Goal: Task Accomplishment & Management: Manage account settings

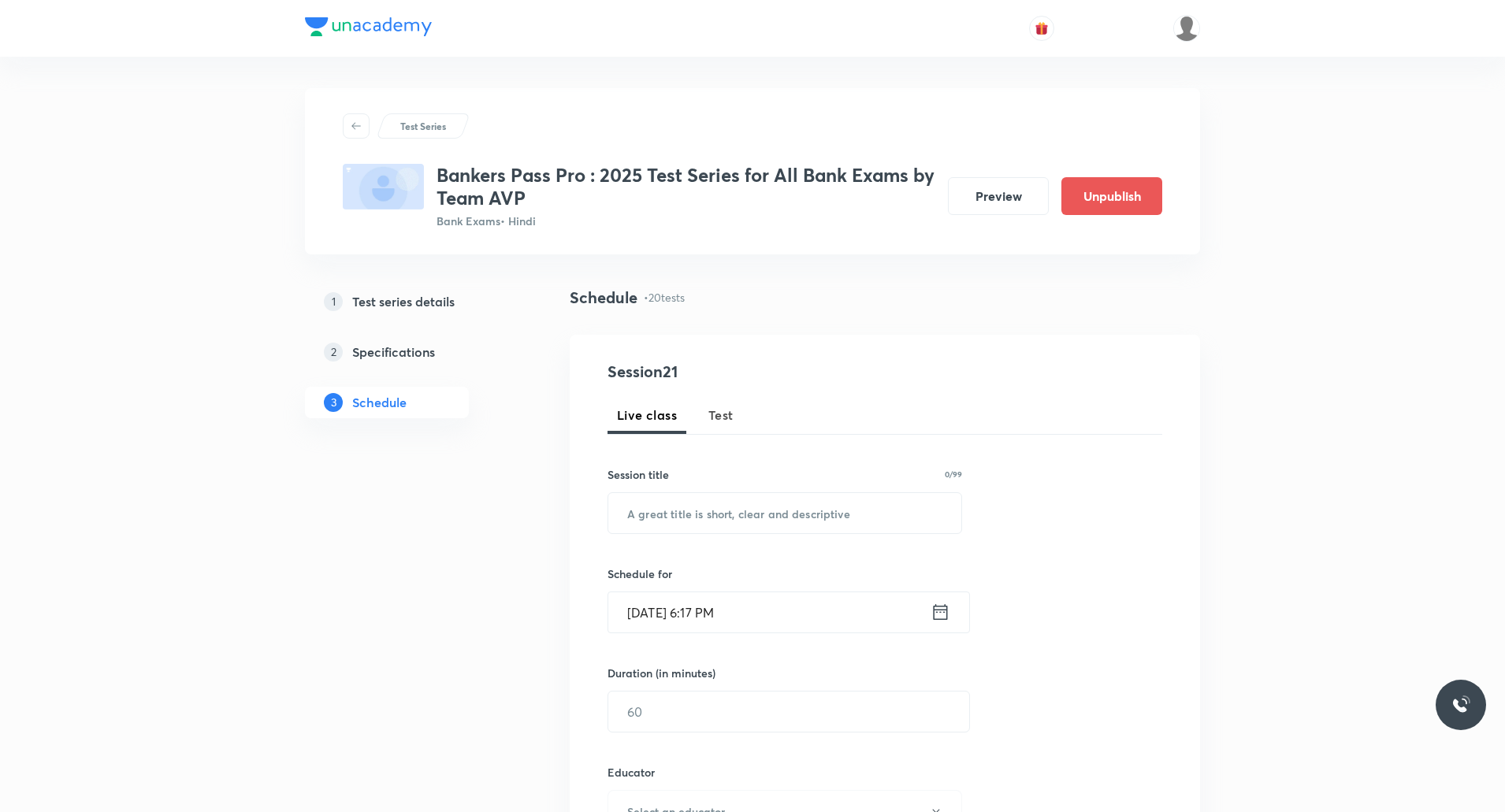
click at [734, 413] on button "Test" at bounding box center [721, 415] width 44 height 38
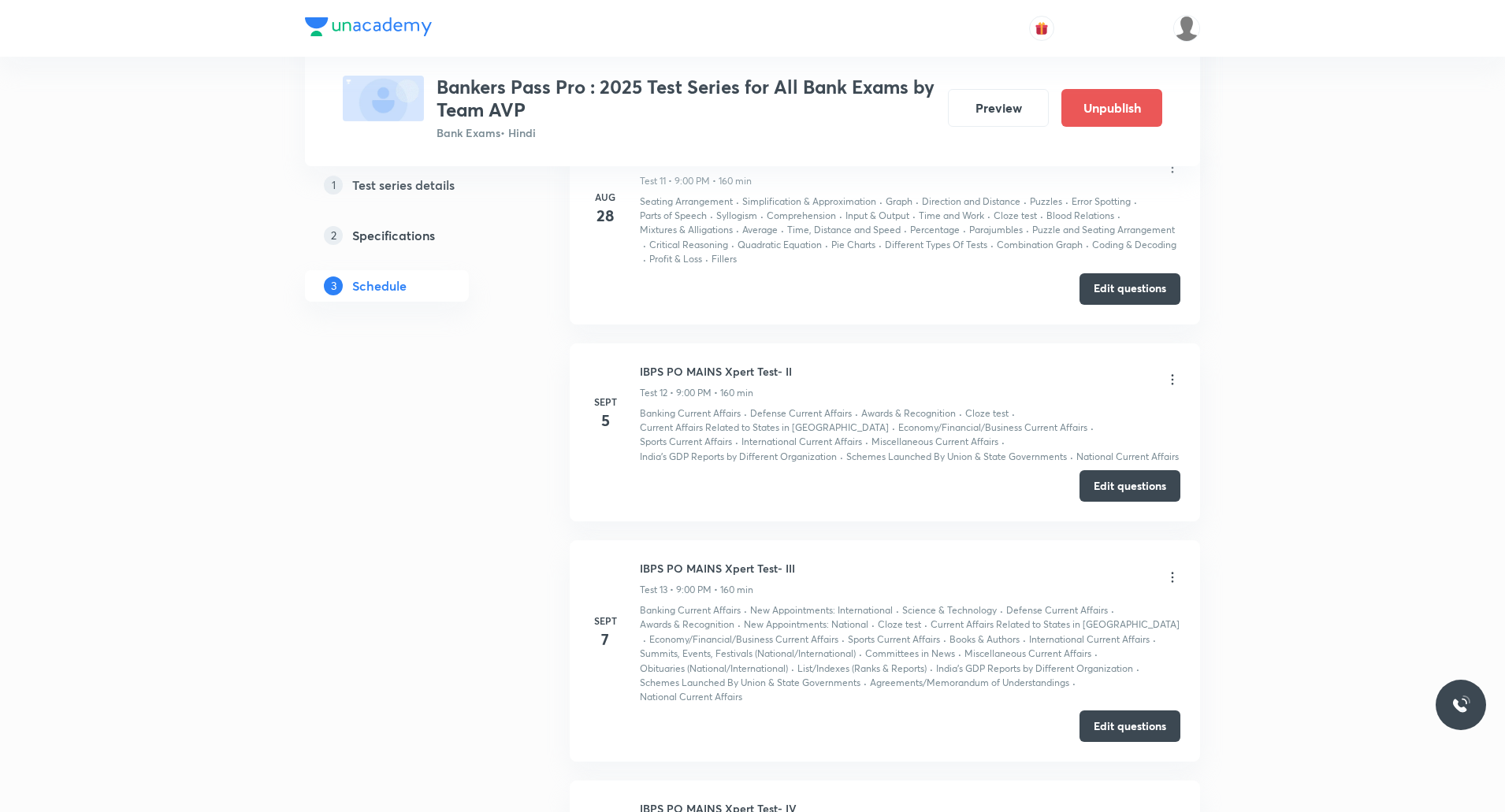
scroll to position [3073, 0]
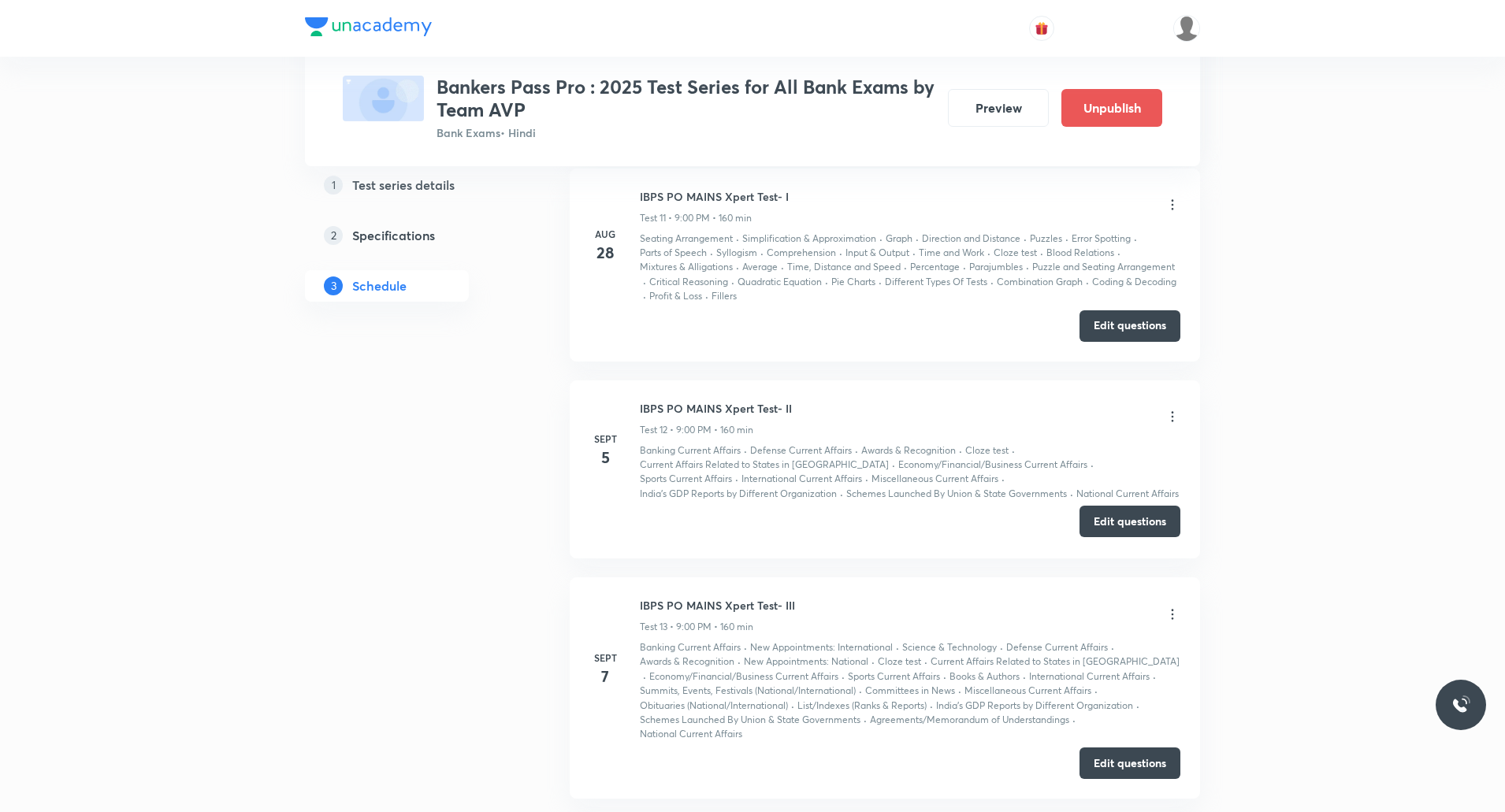
click at [1144, 526] on button "Edit questions" at bounding box center [1130, 521] width 101 height 32
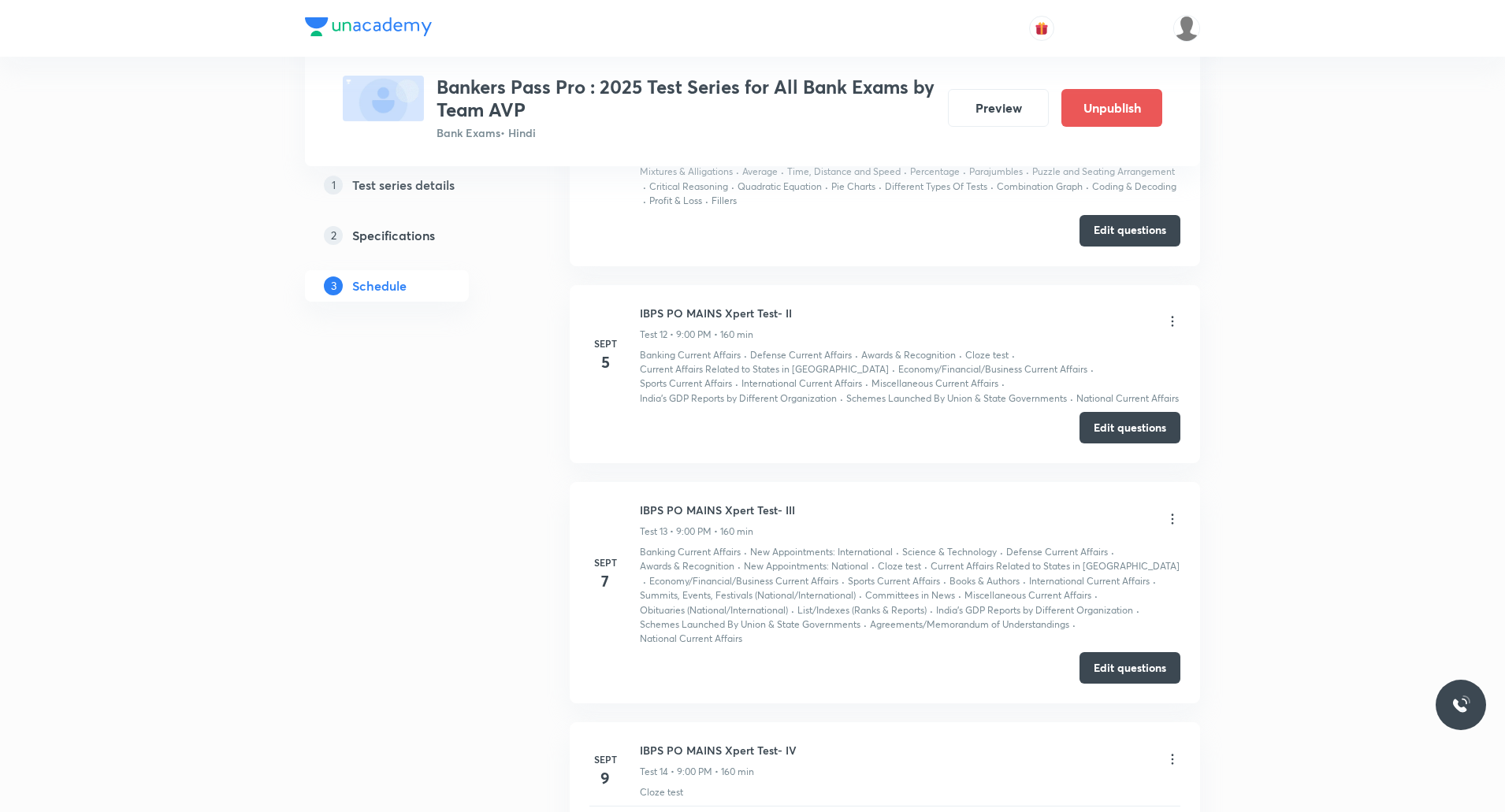
scroll to position [3231, 0]
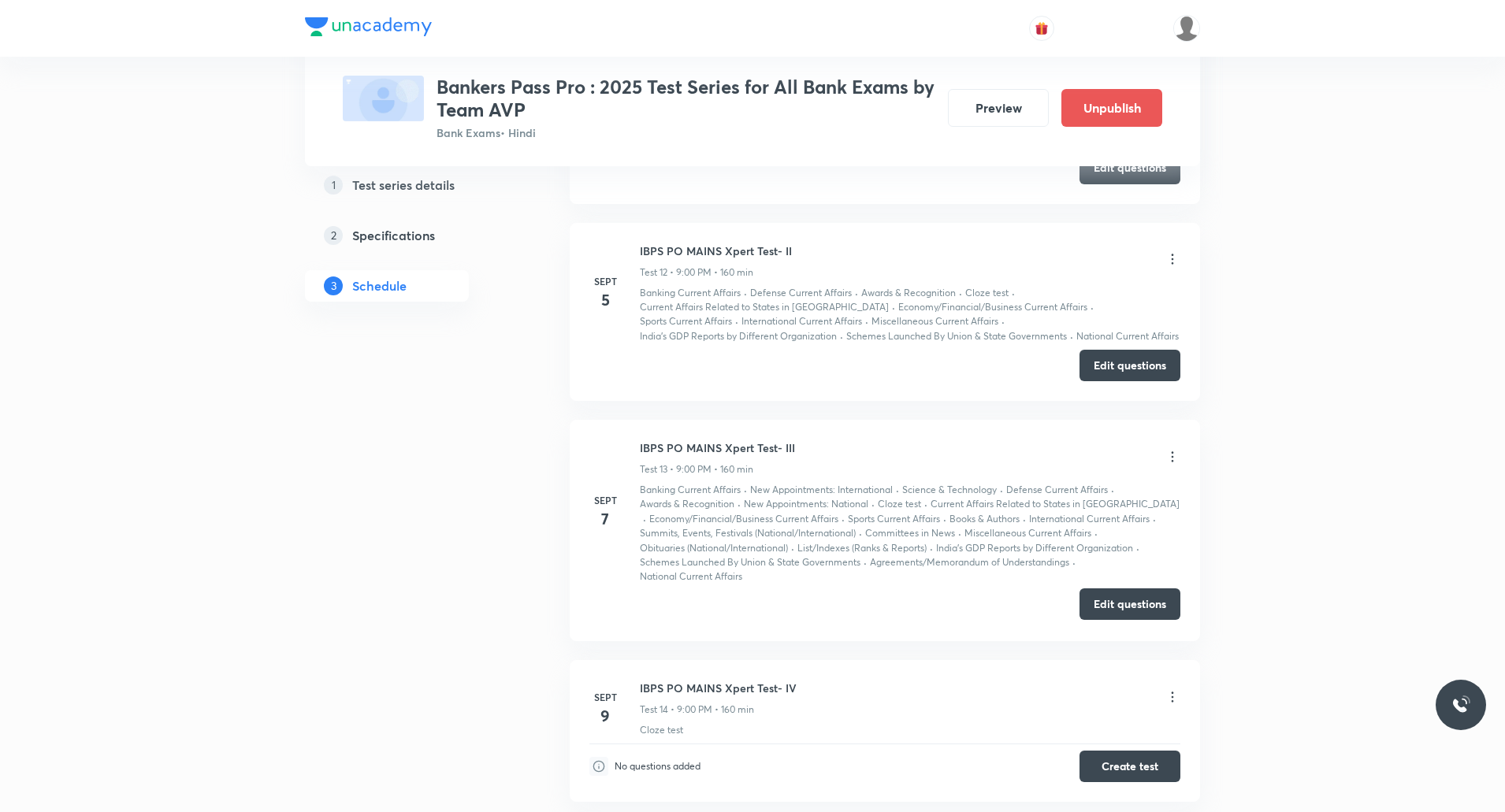
click at [1118, 604] on button "Edit questions" at bounding box center [1130, 604] width 101 height 32
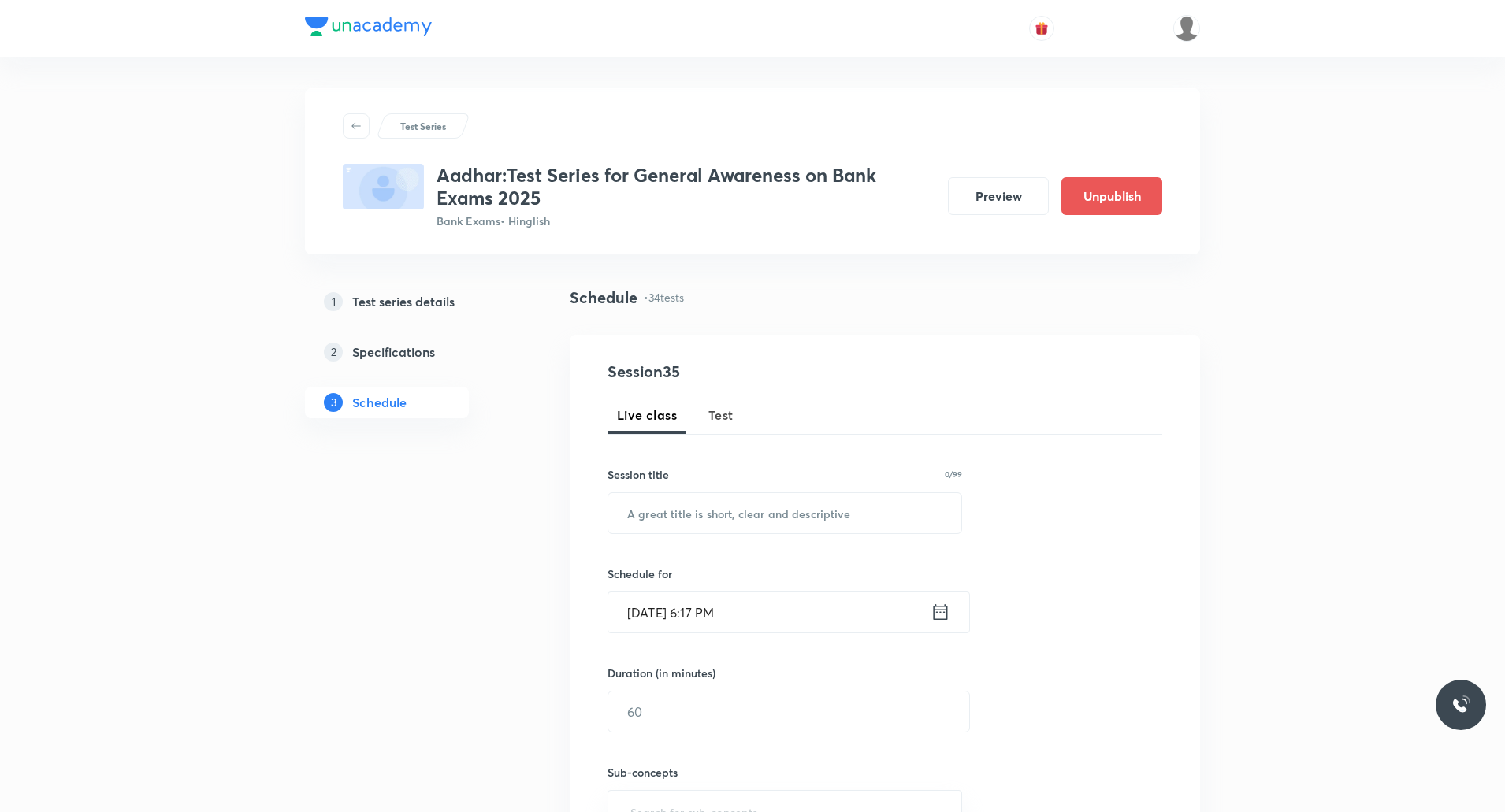
click at [720, 418] on span "Test" at bounding box center [720, 415] width 25 height 19
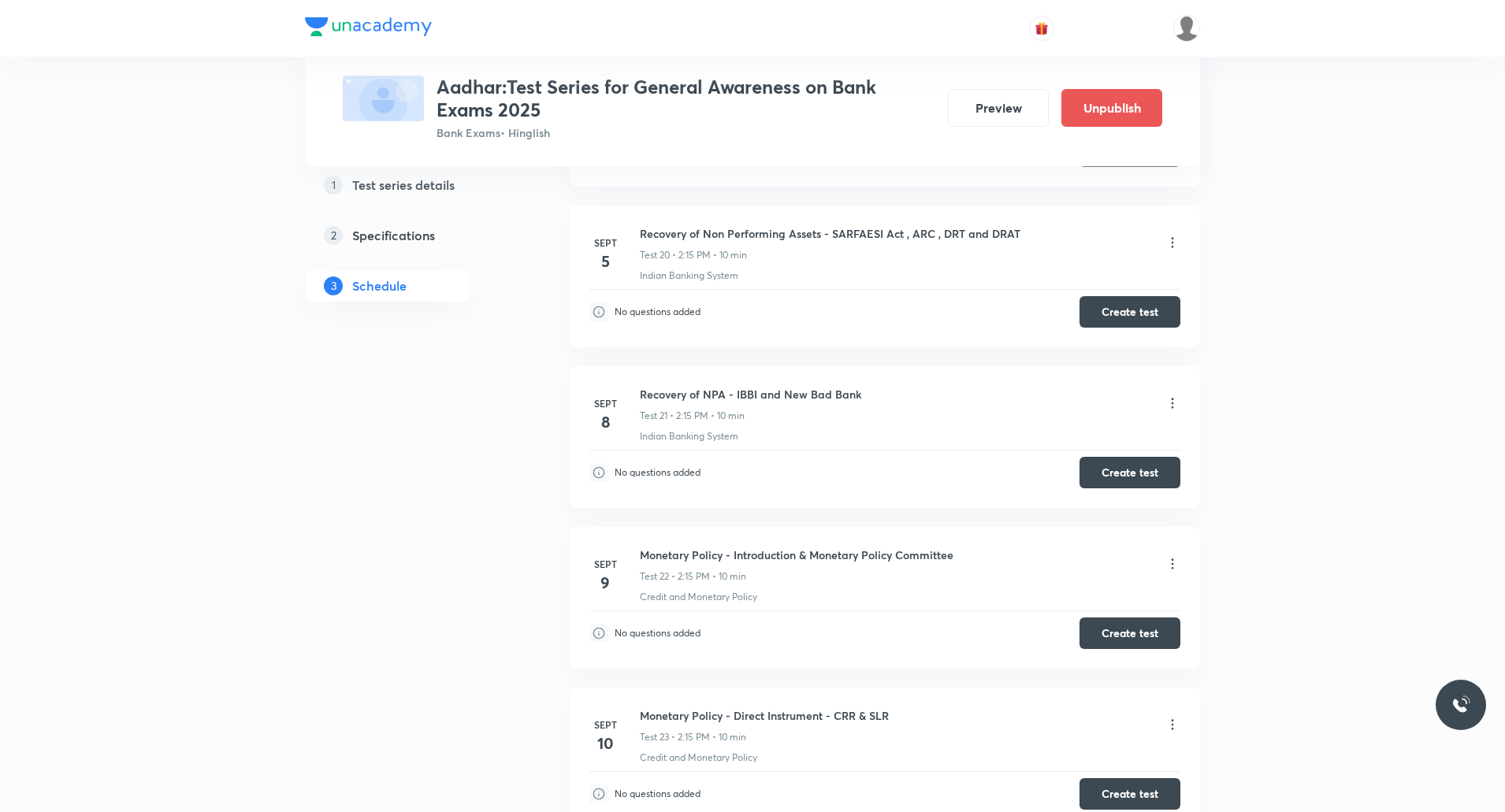
scroll to position [3782, 0]
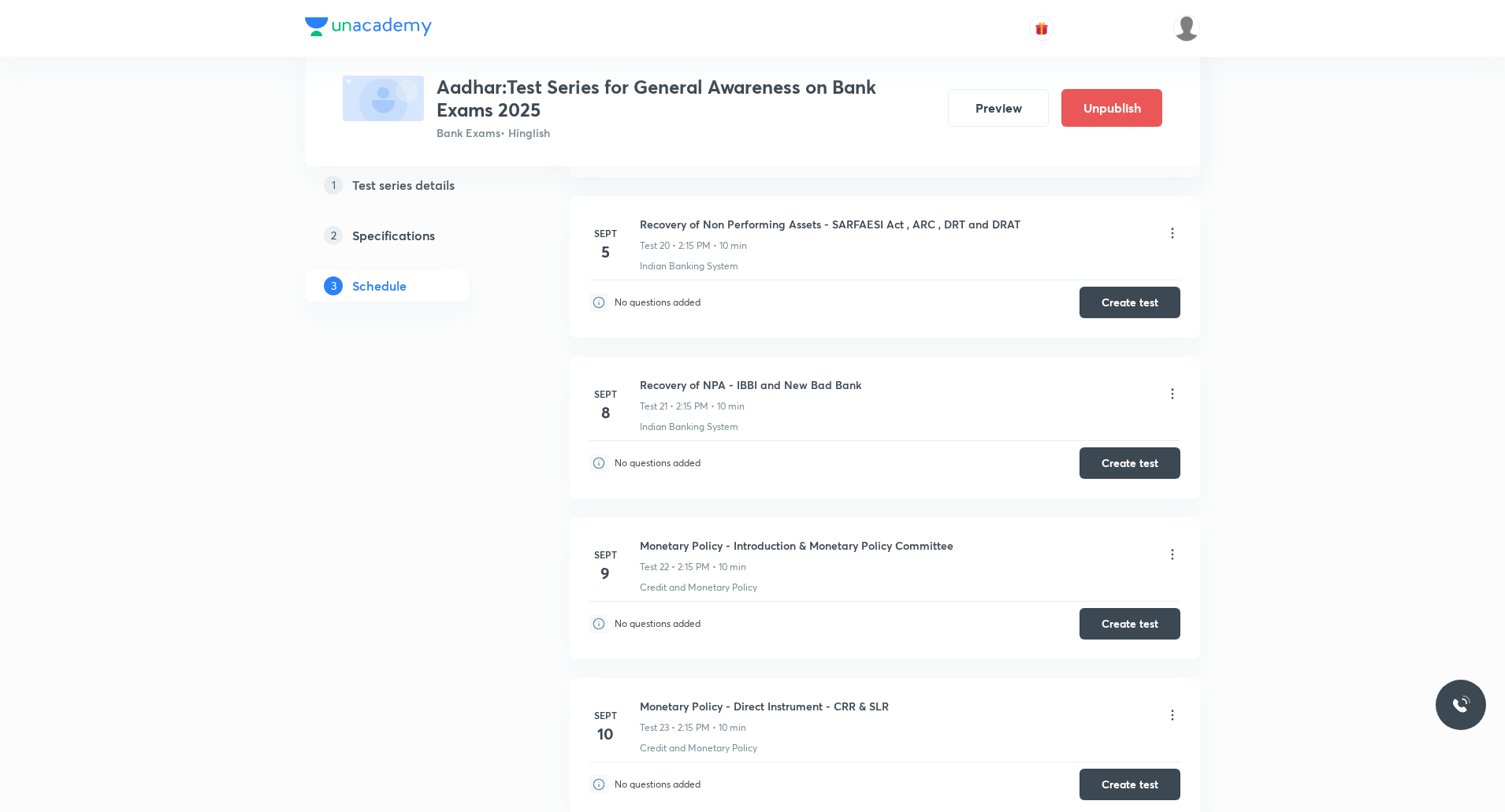
click at [1172, 553] on icon at bounding box center [1172, 554] width 15 height 15
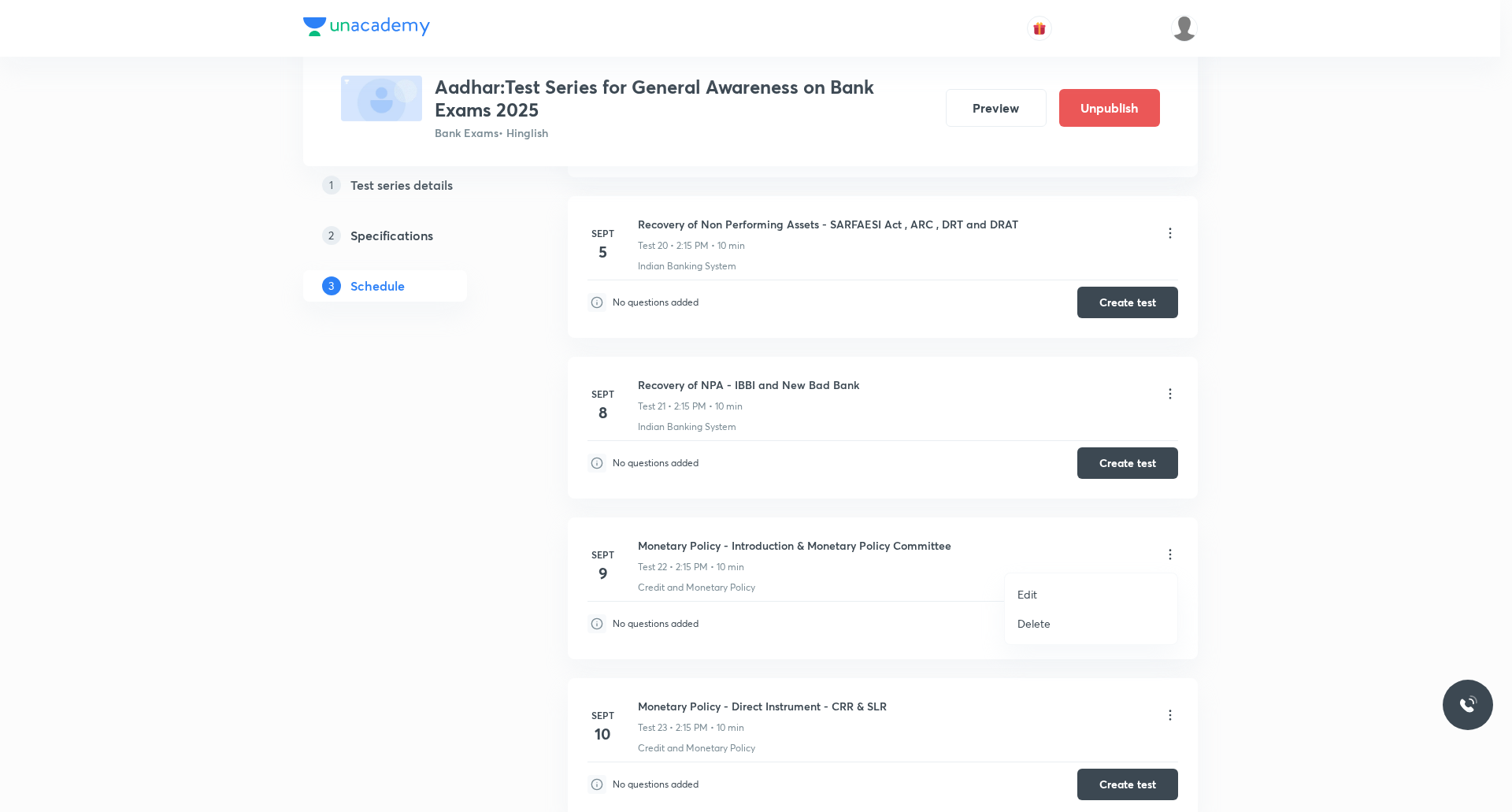
click at [1050, 629] on li "Delete" at bounding box center [1091, 624] width 173 height 29
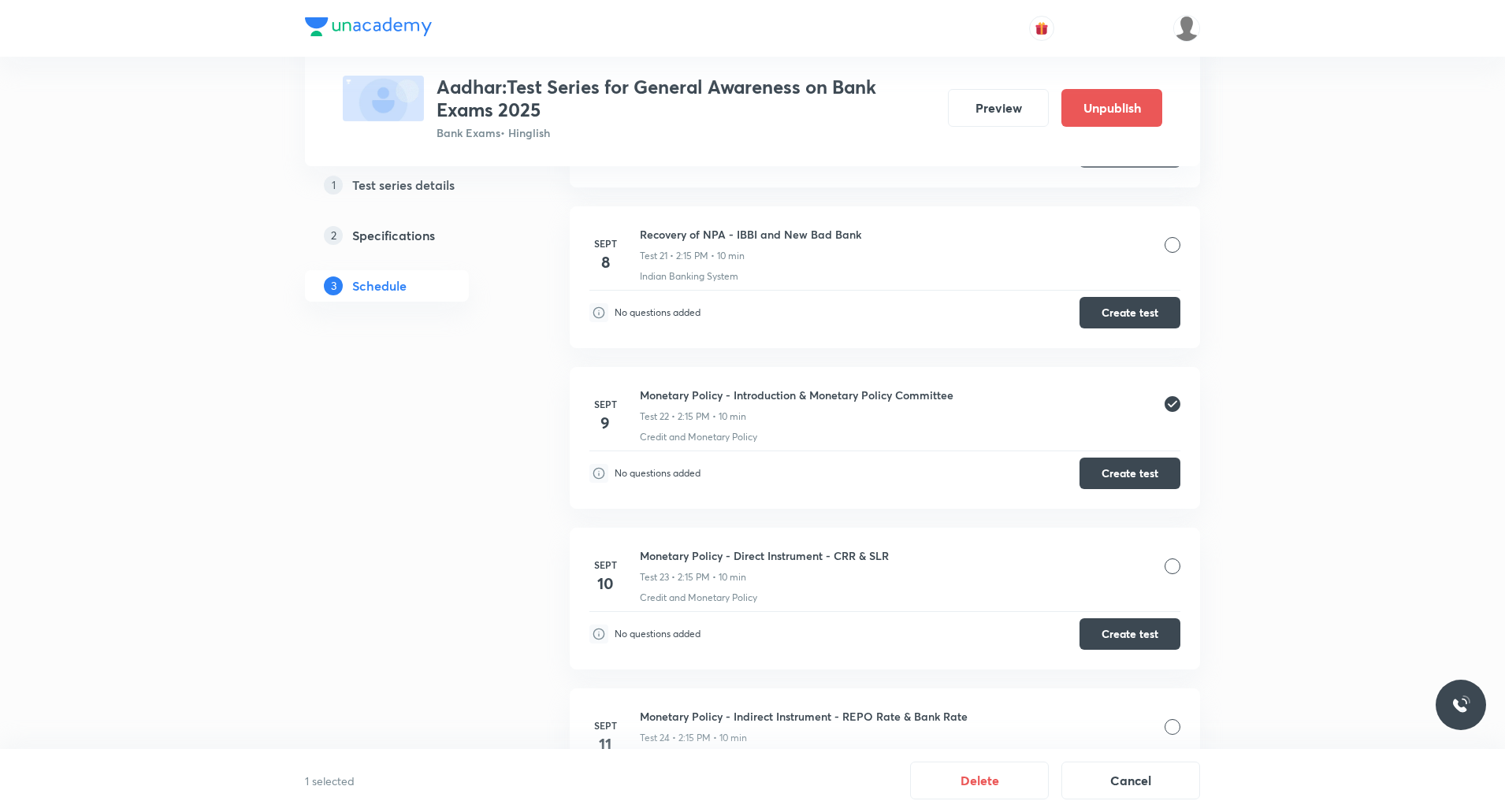
scroll to position [3940, 0]
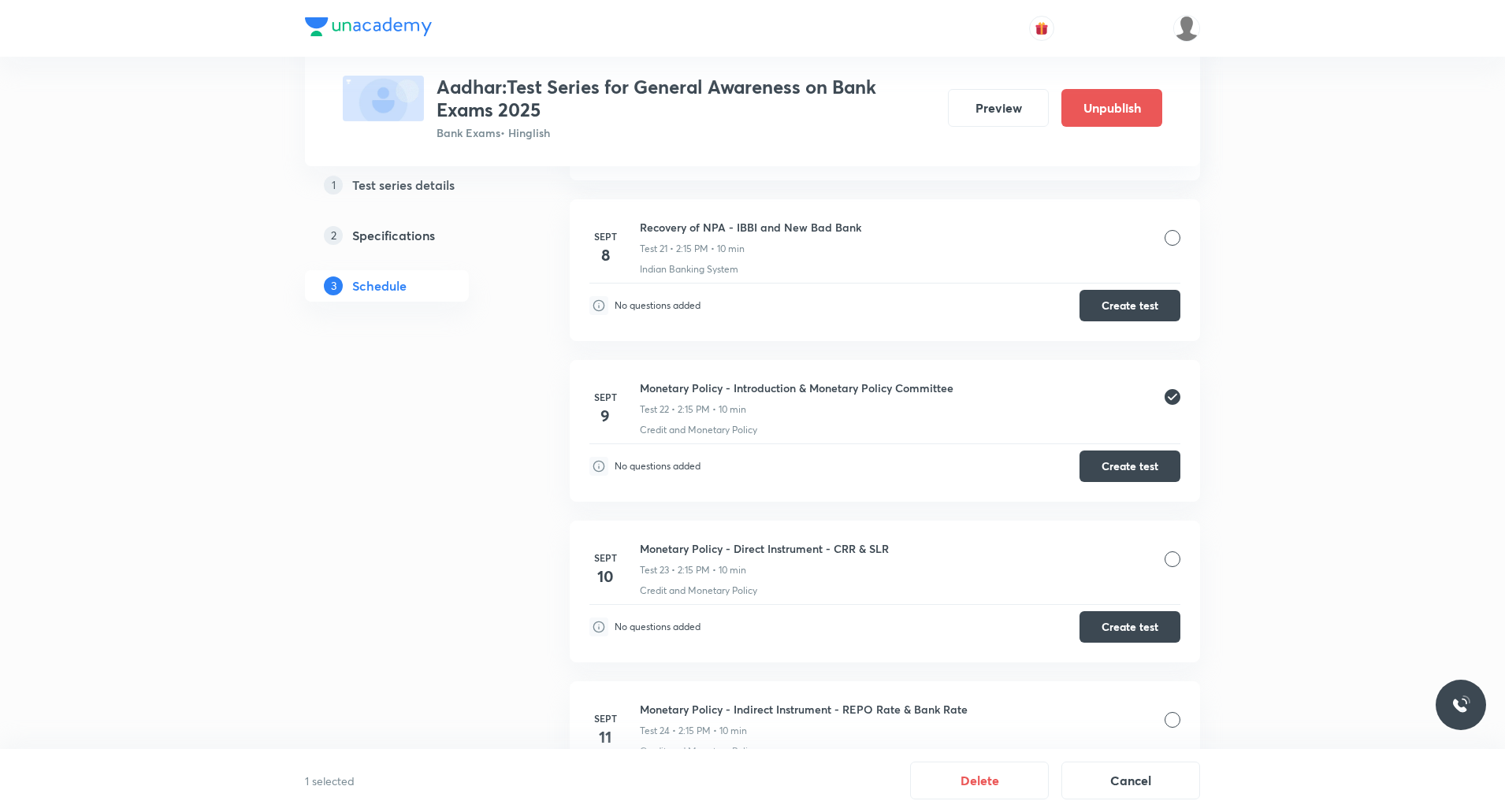
click at [1164, 558] on div "Monetary Policy - Direct Instrument - CRR & SLR Test 23 • 2:15 PM • 10 min" at bounding box center [910, 559] width 541 height 37
click at [1171, 563] on div at bounding box center [1172, 560] width 15 height 15
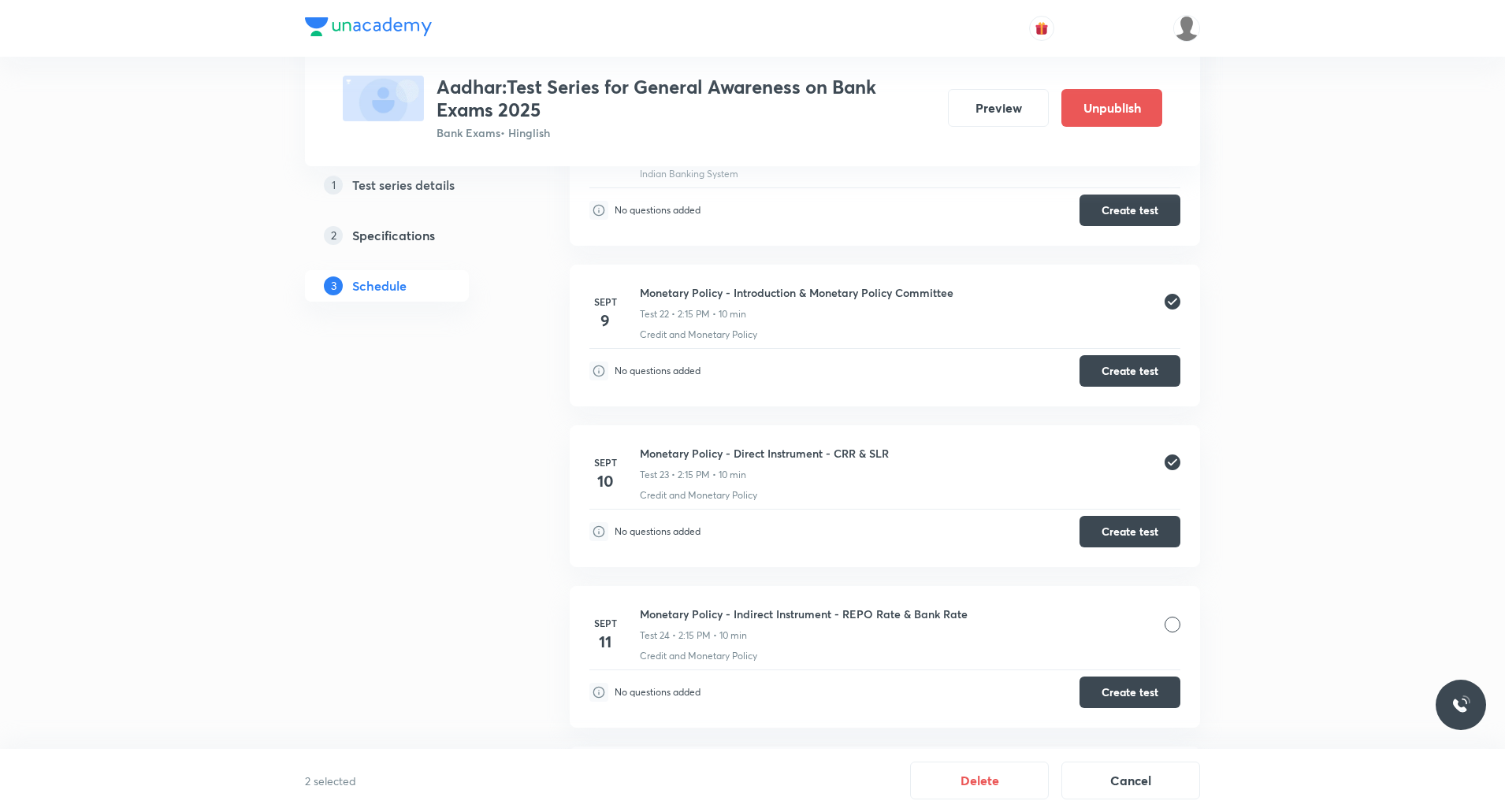
scroll to position [4098, 0]
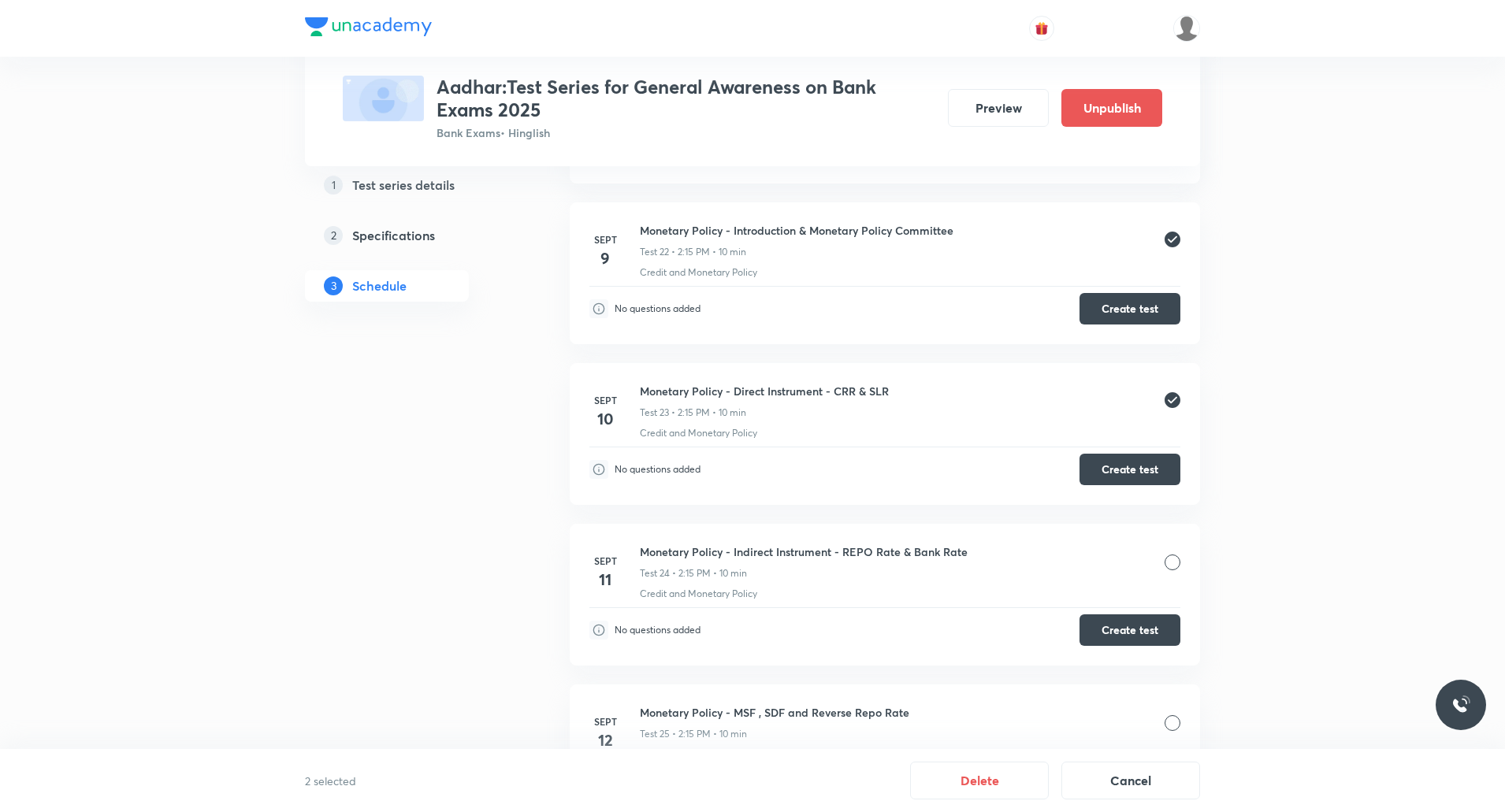
click at [1176, 566] on div at bounding box center [1172, 562] width 15 height 15
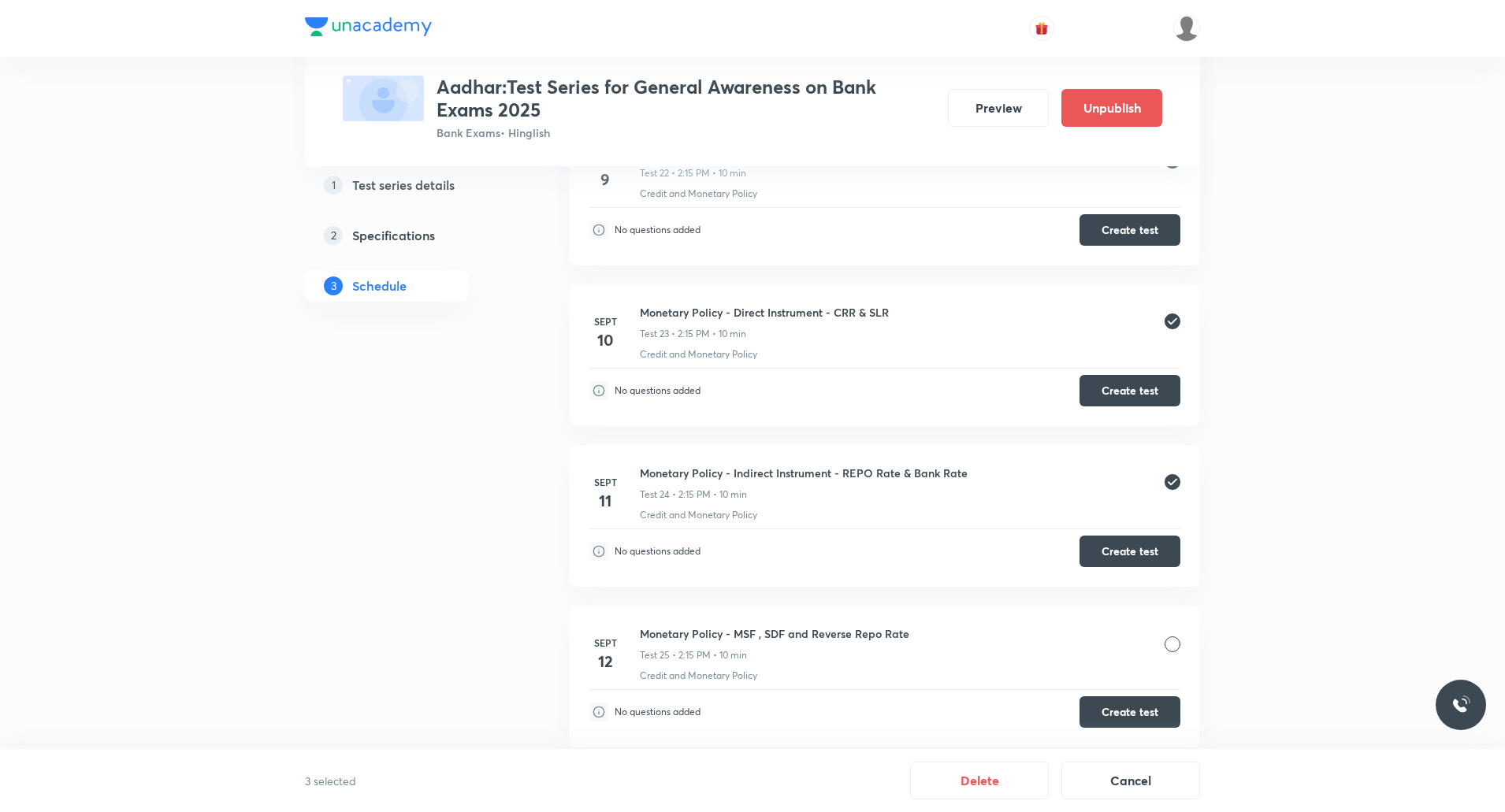
click at [1175, 652] on div at bounding box center [1172, 644] width 15 height 15
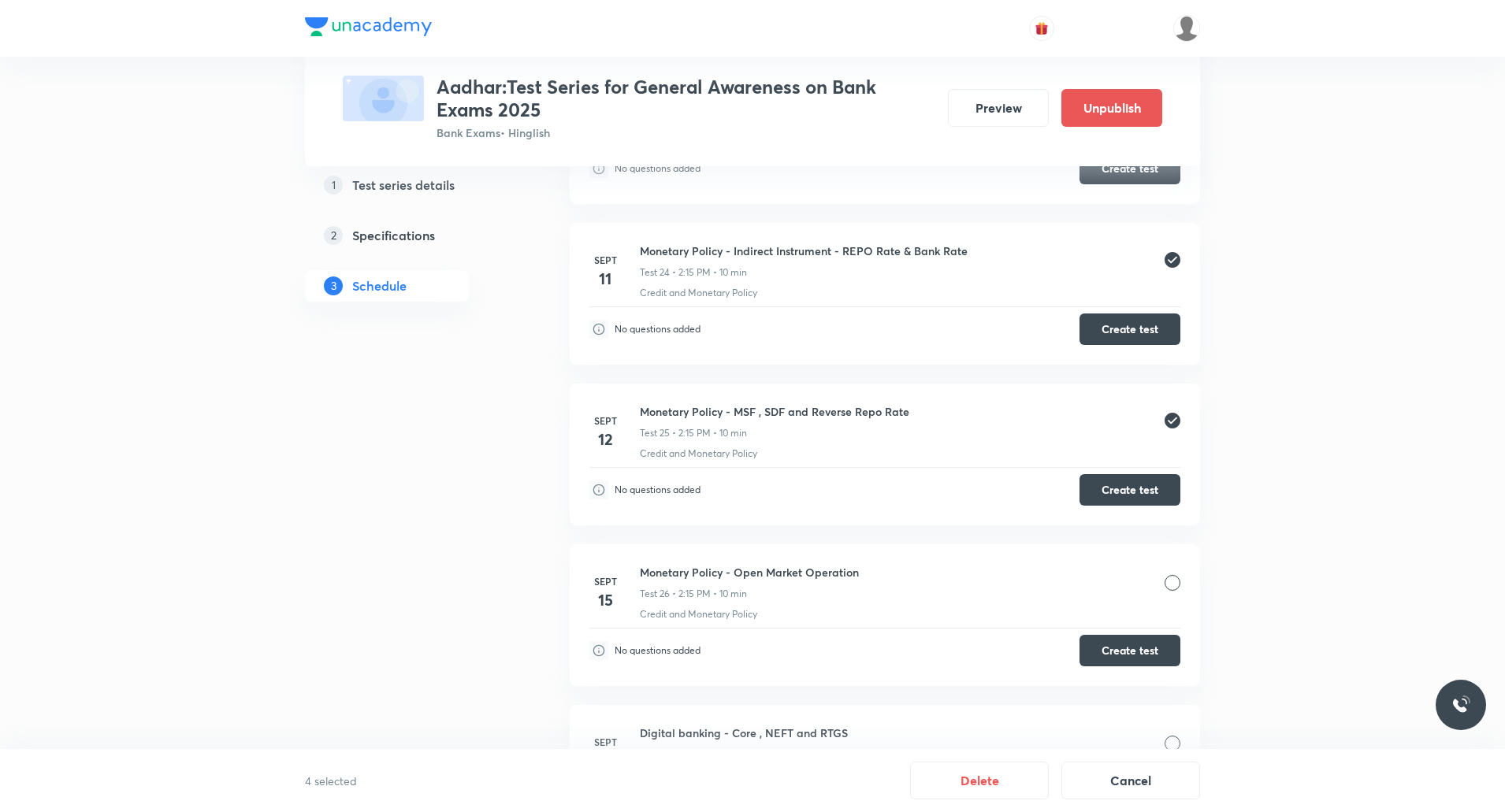
scroll to position [4413, 0]
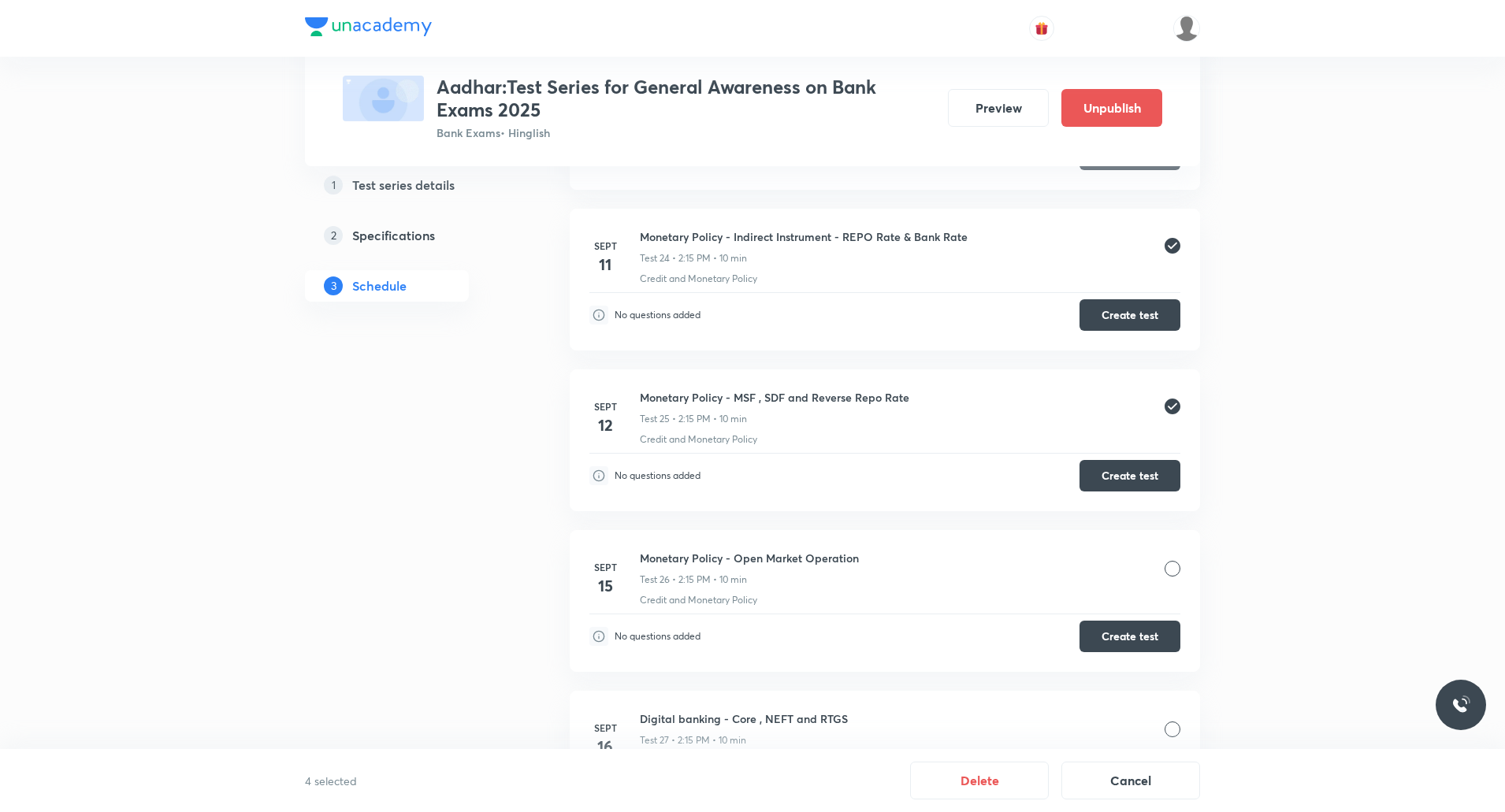
click at [1168, 573] on div at bounding box center [1172, 569] width 15 height 15
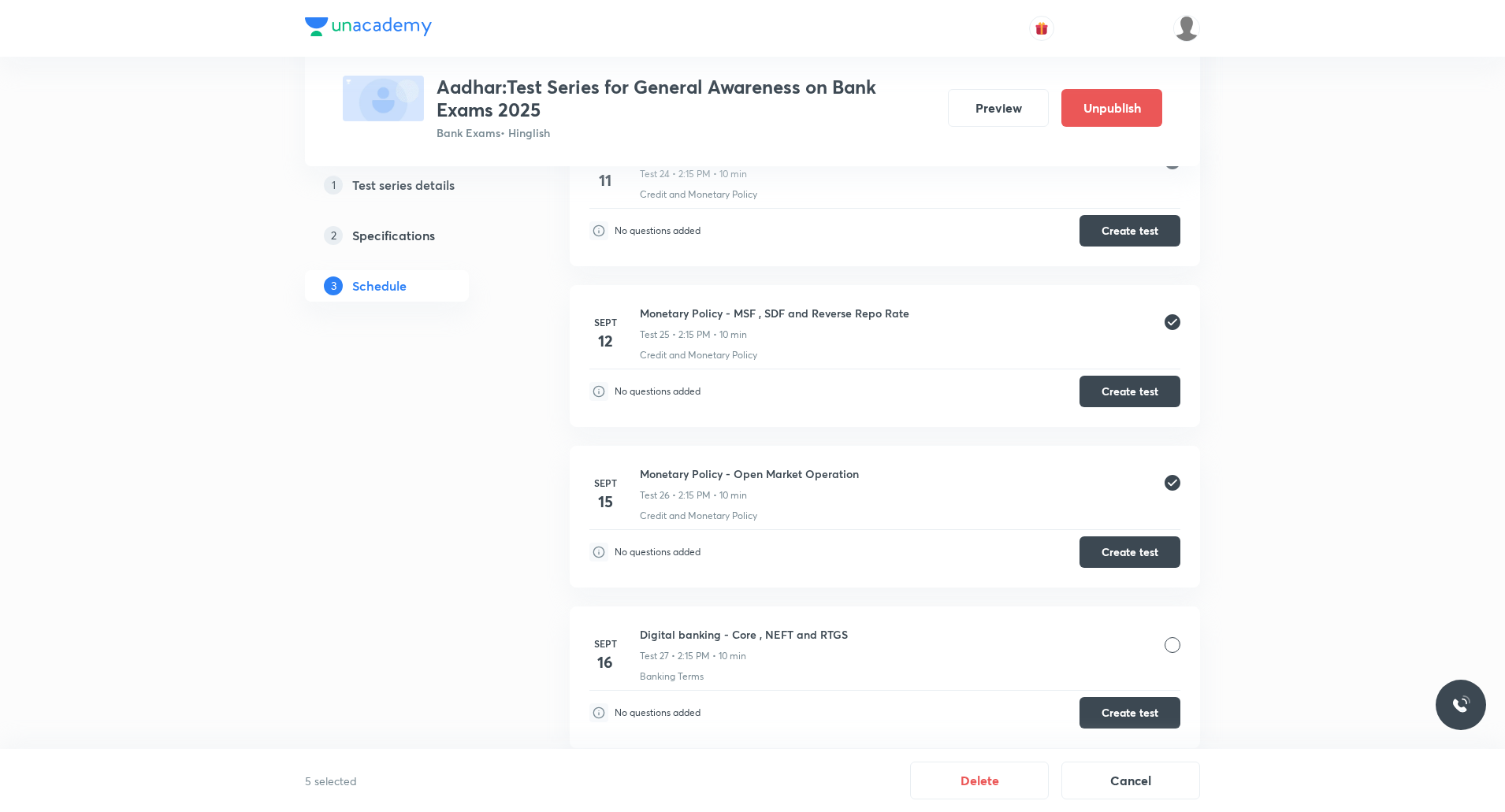
scroll to position [4570, 0]
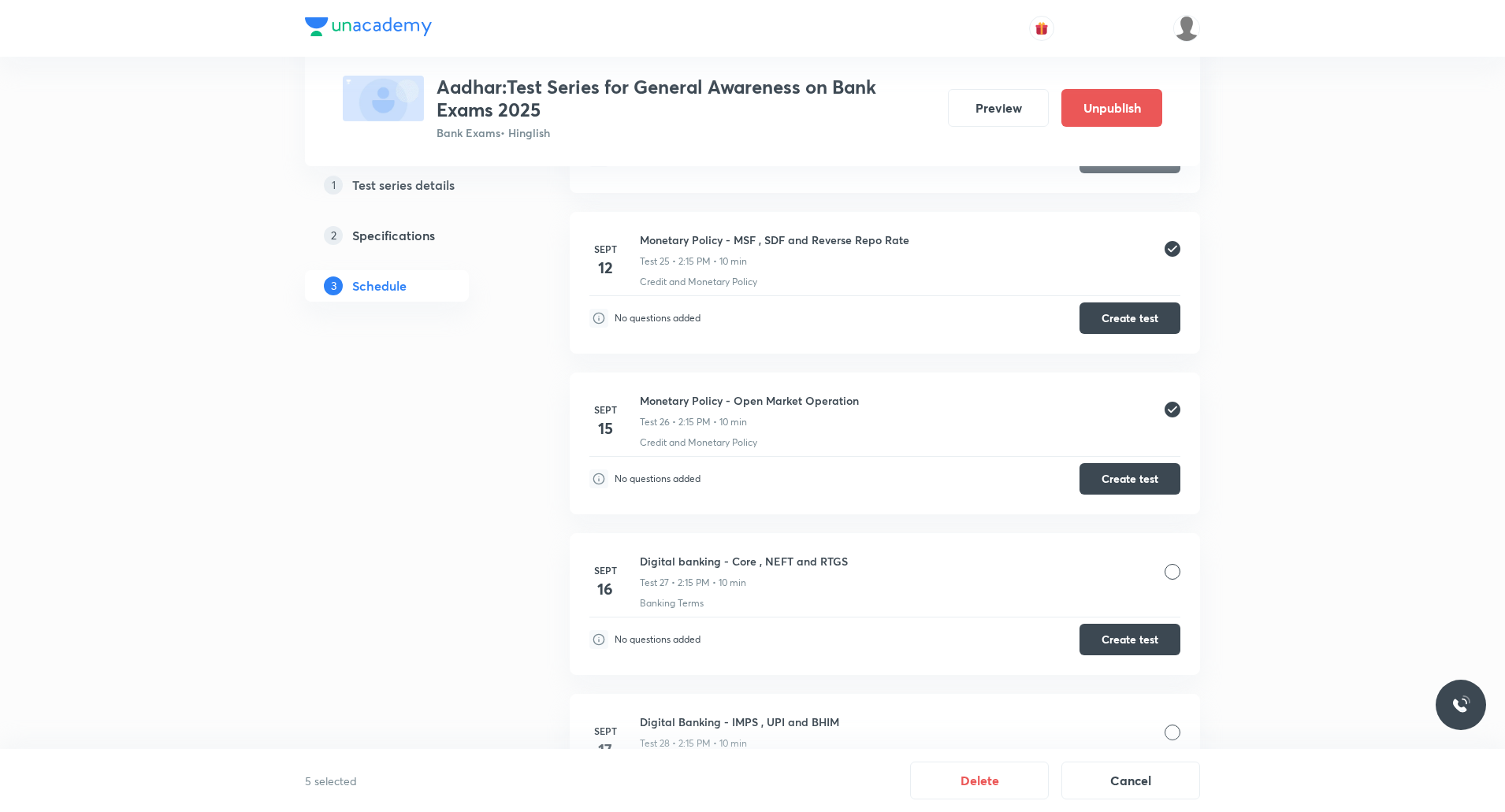
click at [1171, 577] on div at bounding box center [1172, 572] width 15 height 15
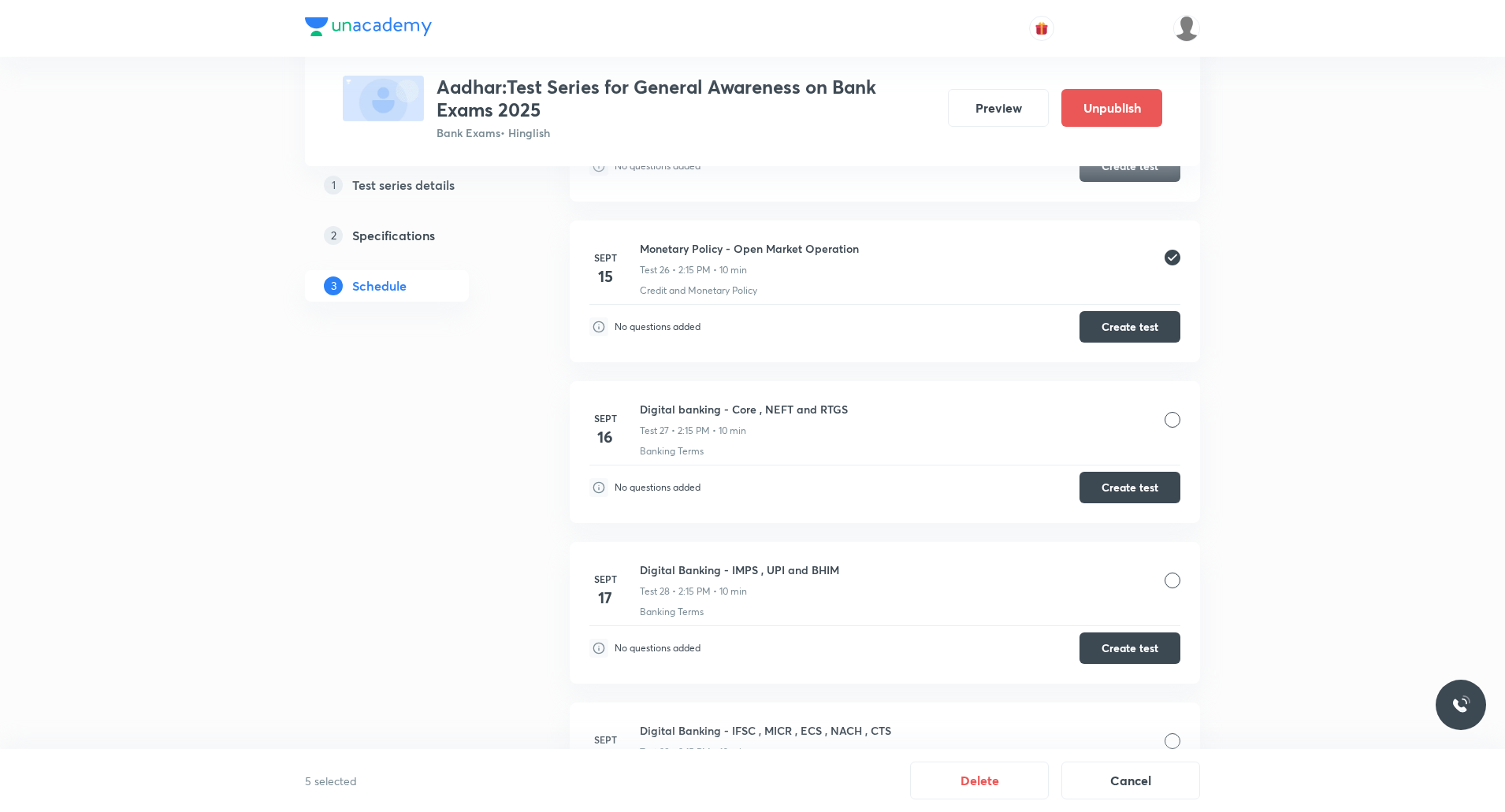
scroll to position [4727, 0]
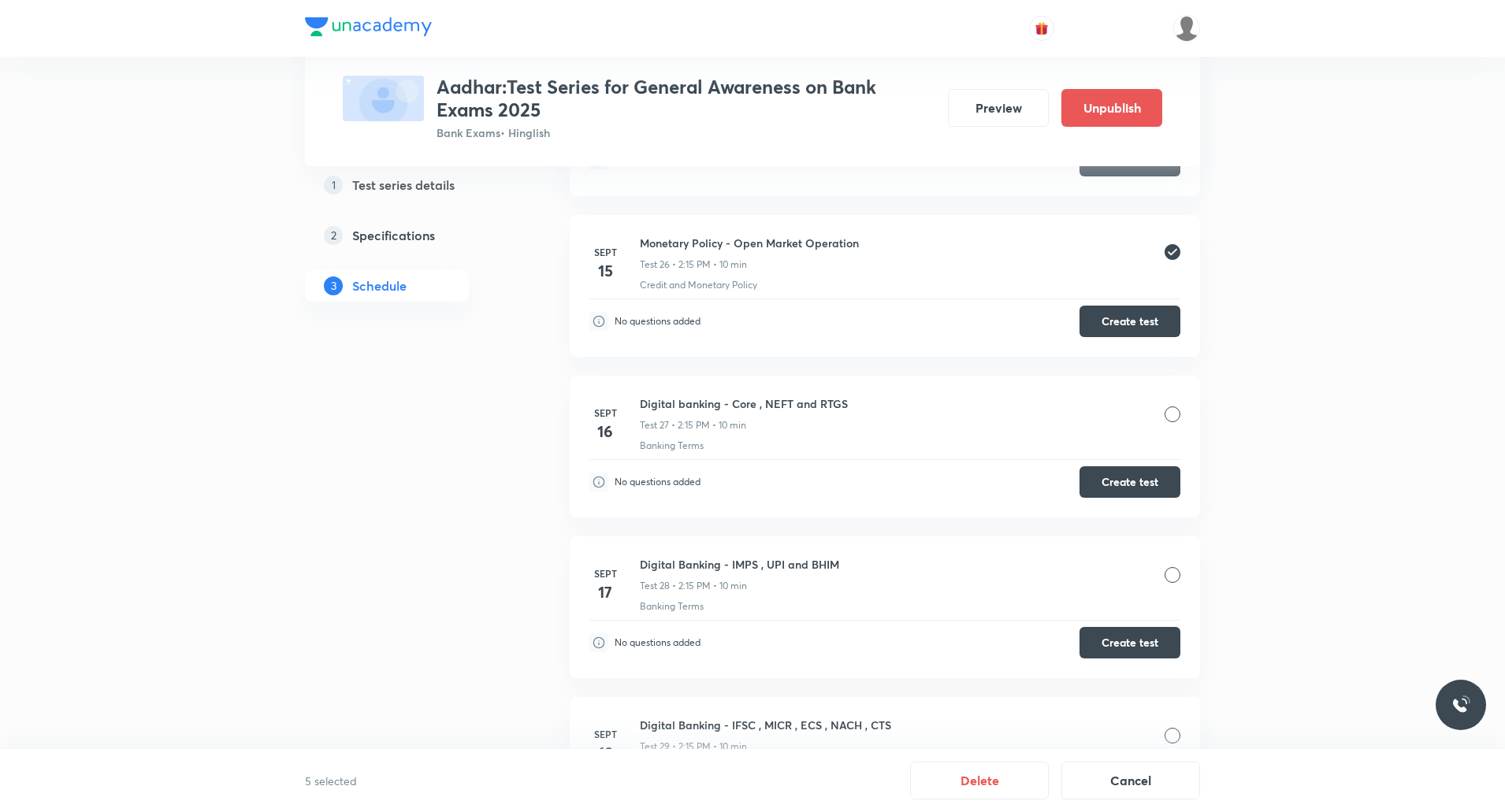
click at [1176, 413] on div at bounding box center [1172, 414] width 15 height 15
click at [1171, 412] on div at bounding box center [1172, 414] width 15 height 15
click at [1173, 412] on div at bounding box center [1172, 414] width 15 height 15
click at [1171, 405] on div "Digital banking - Core , NEFT and RTGS Test 27 • 2:15 PM • 10 min" at bounding box center [910, 413] width 541 height 37
click at [1172, 409] on div at bounding box center [1172, 414] width 15 height 15
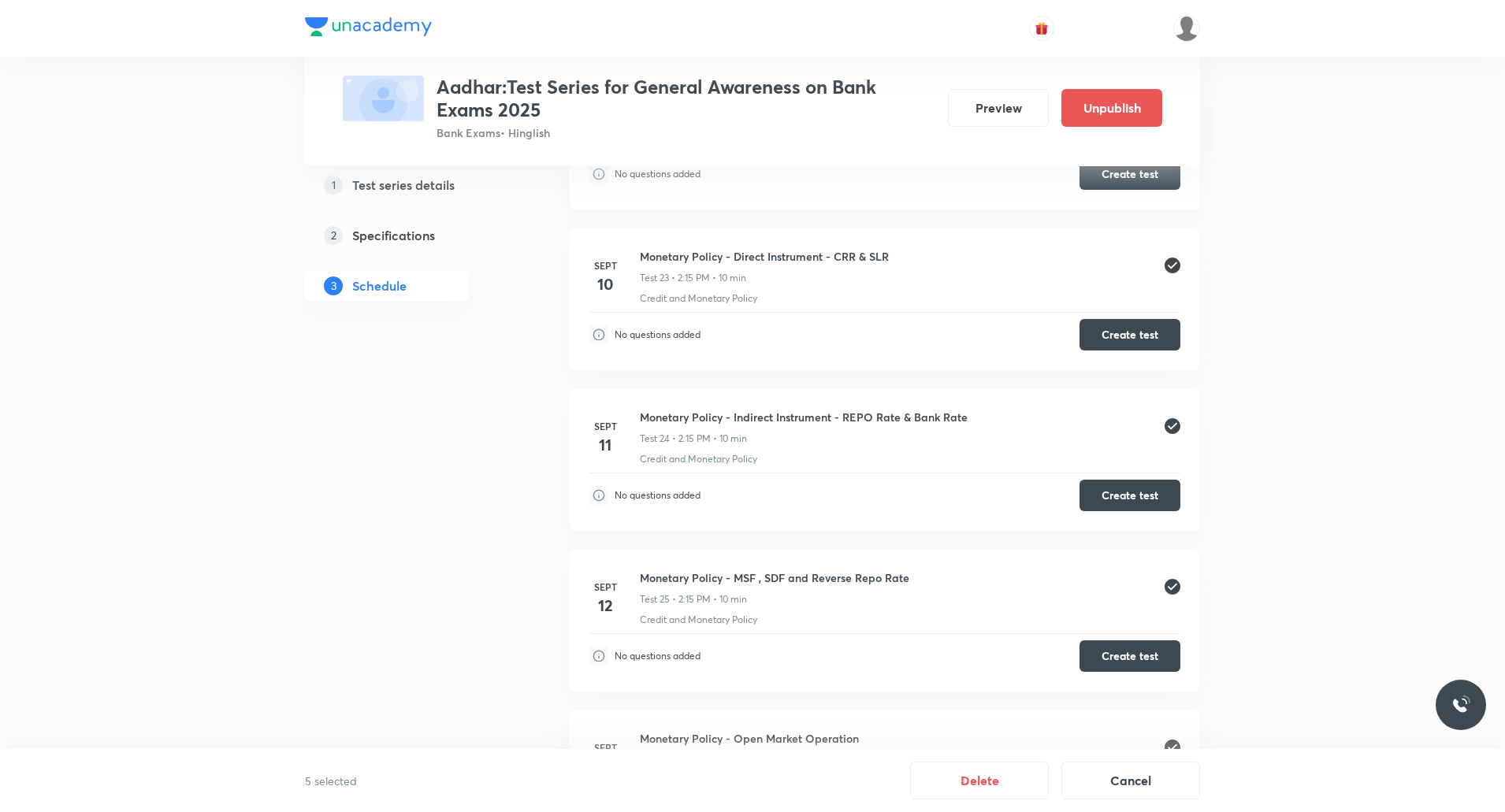
scroll to position [4176, 0]
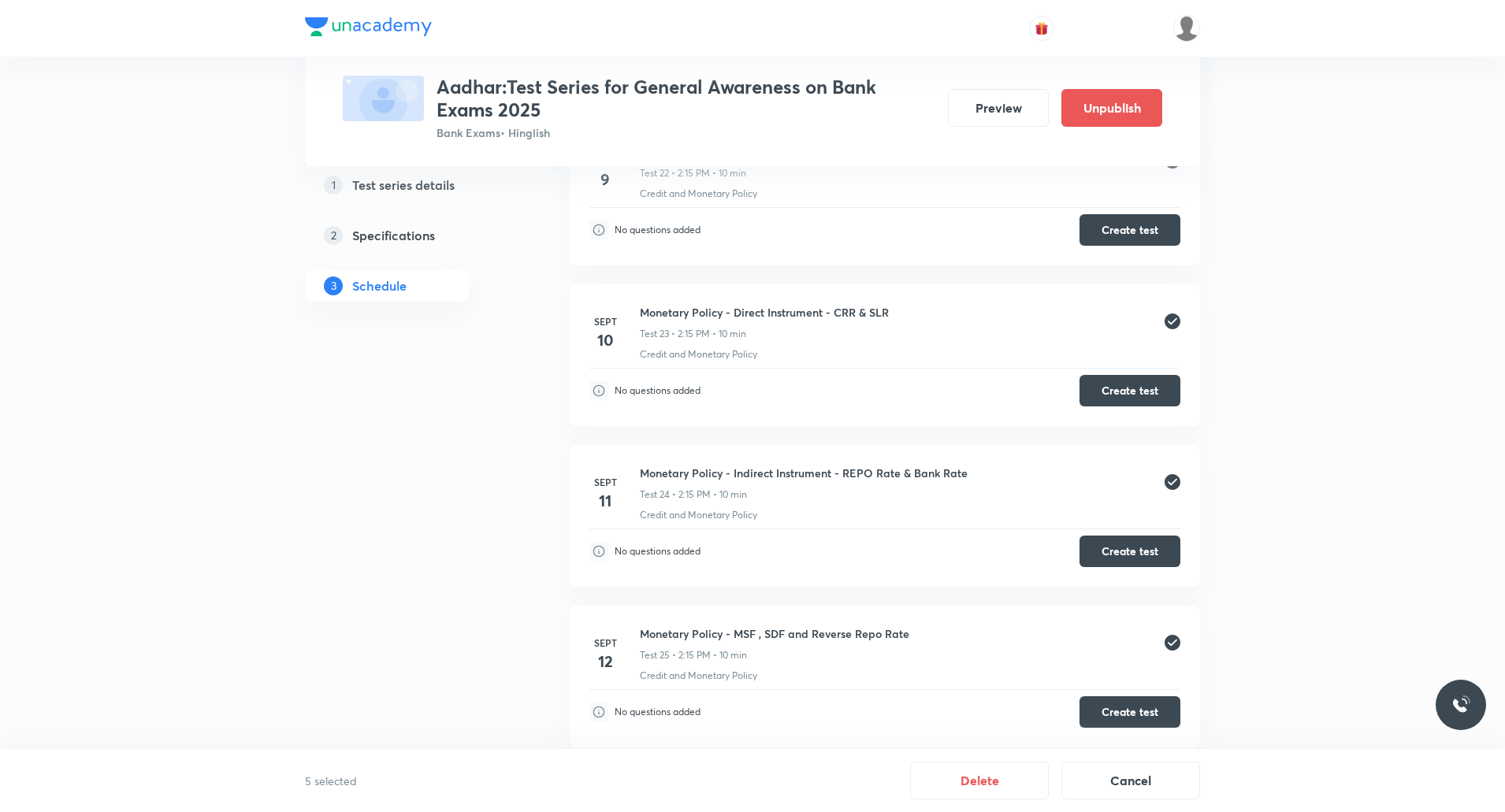
click at [1178, 787] on button "Cancel" at bounding box center [1130, 779] width 139 height 38
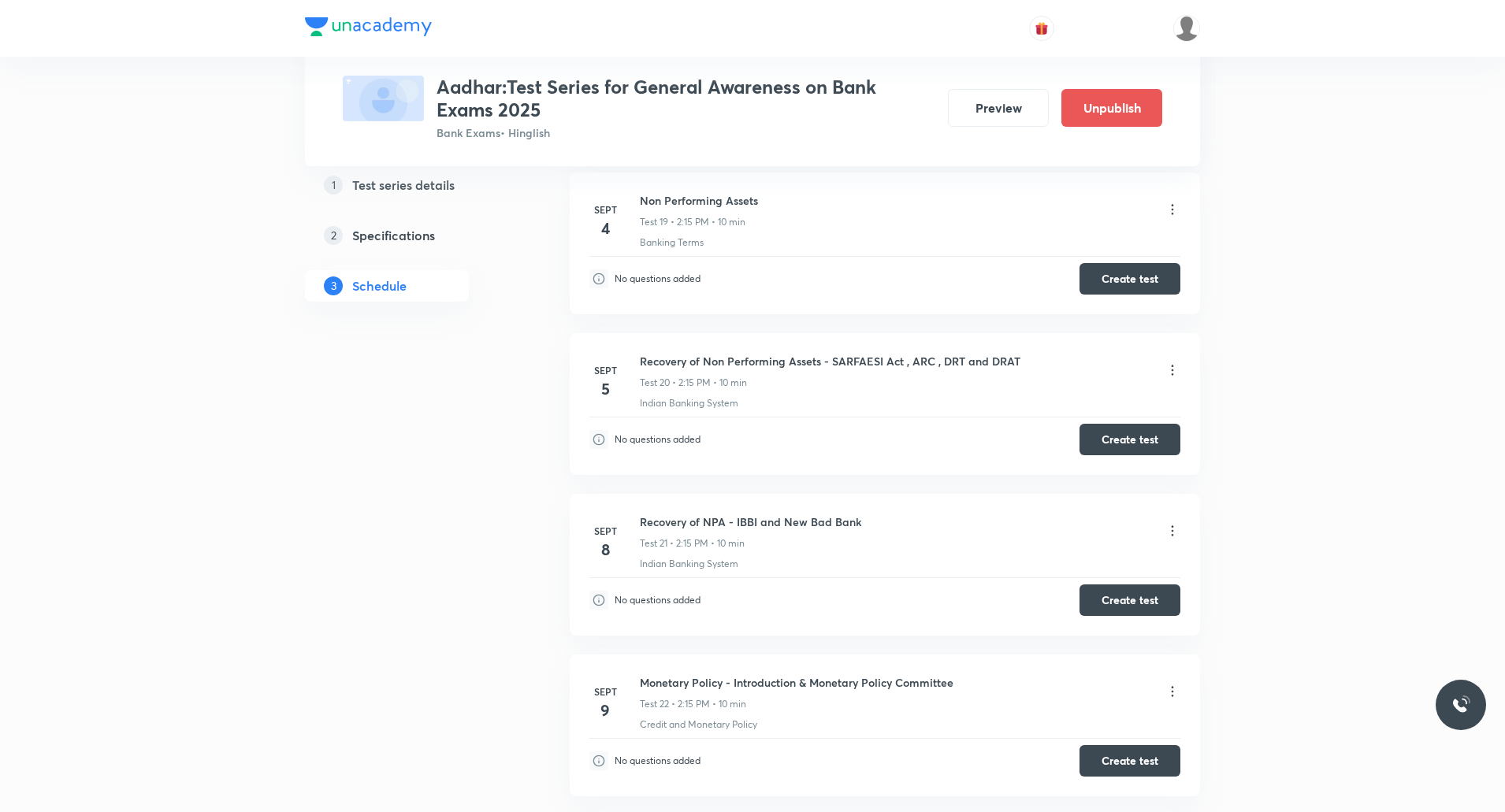
scroll to position [3624, 0]
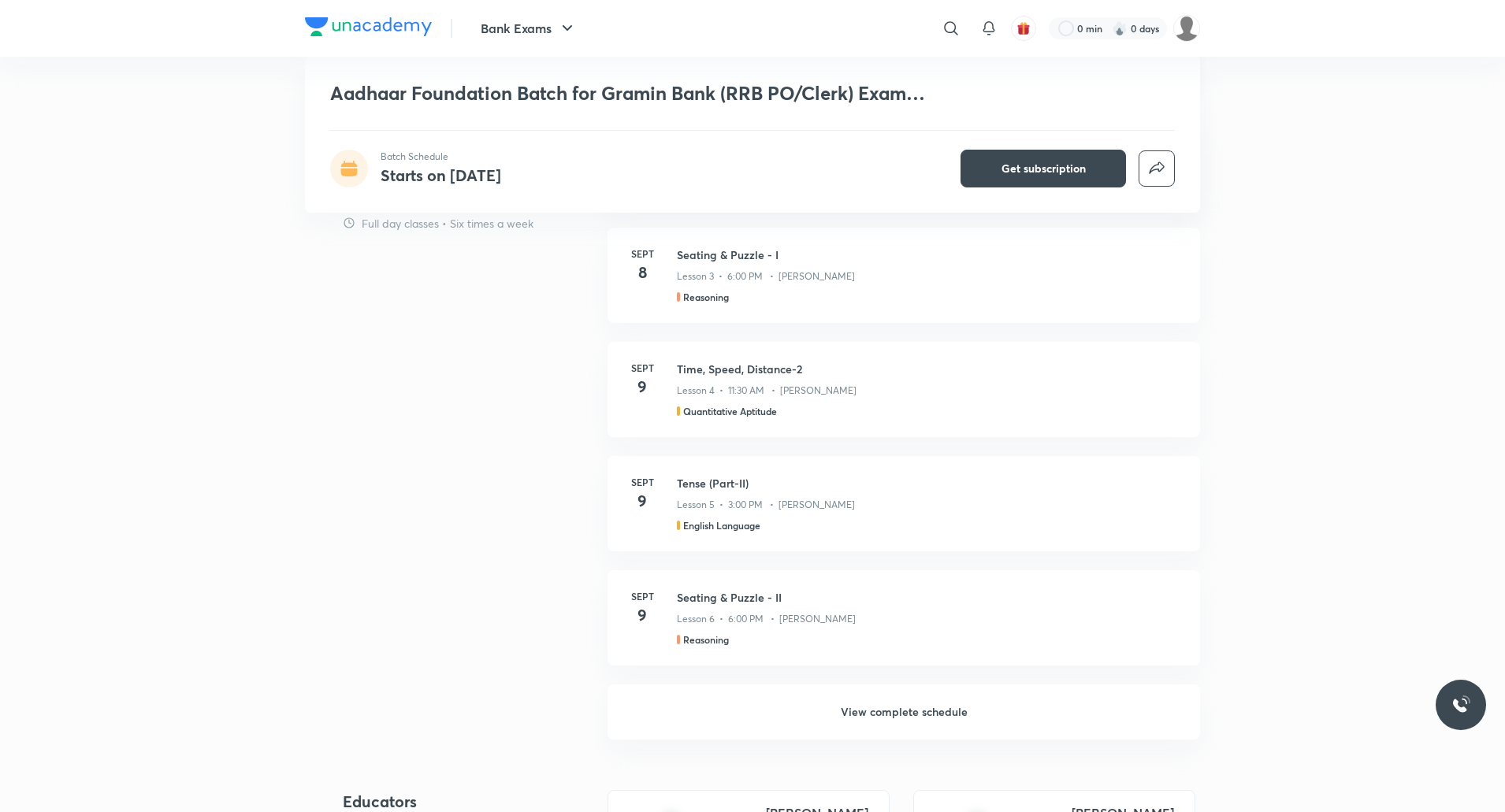
scroll to position [945, 0]
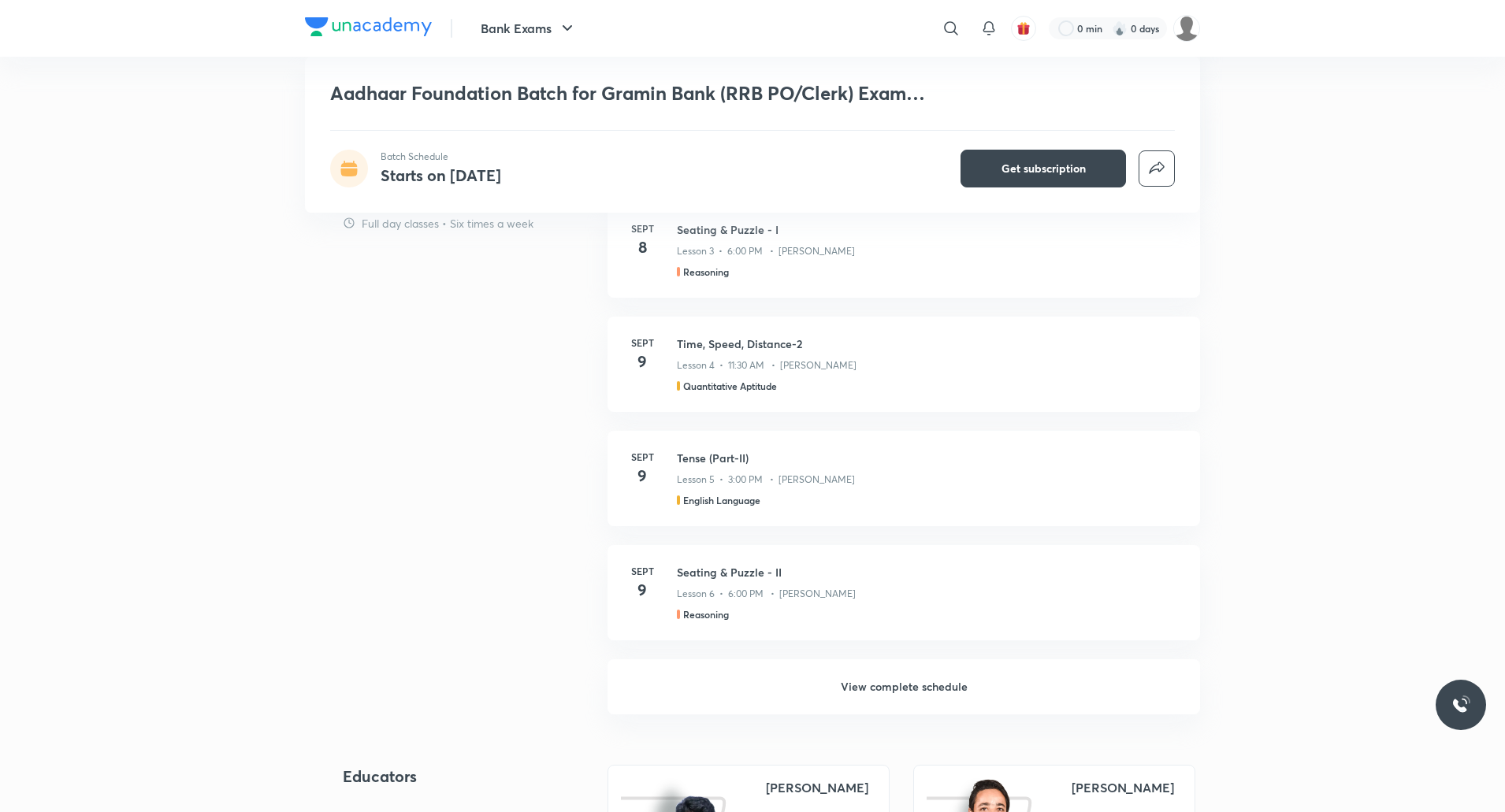
drag, startPoint x: 911, startPoint y: 683, endPoint x: 914, endPoint y: 653, distance: 30.1
click at [911, 683] on h6 "View complete schedule" at bounding box center [904, 687] width 593 height 55
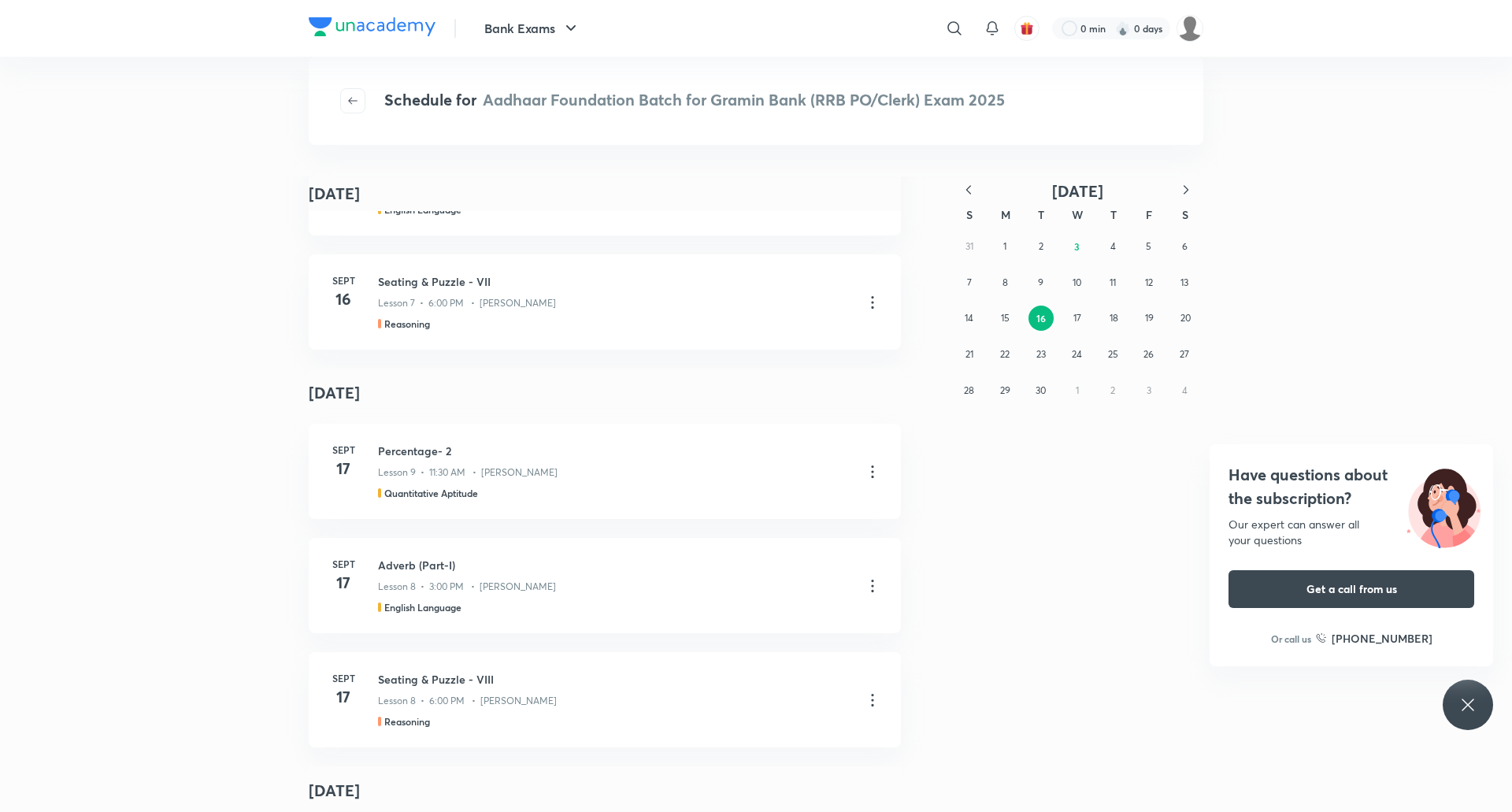
scroll to position [2758, 0]
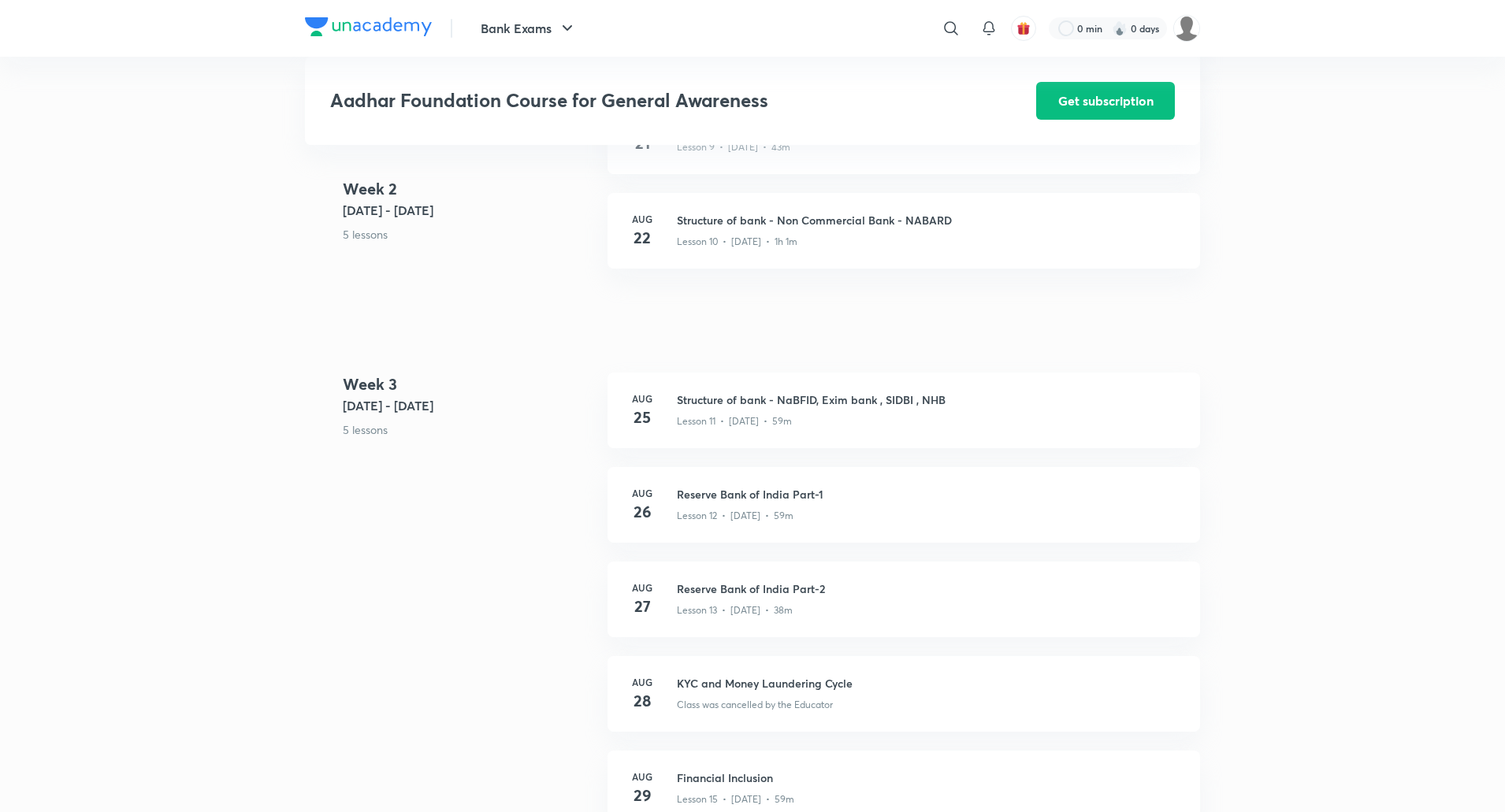
scroll to position [1891, 0]
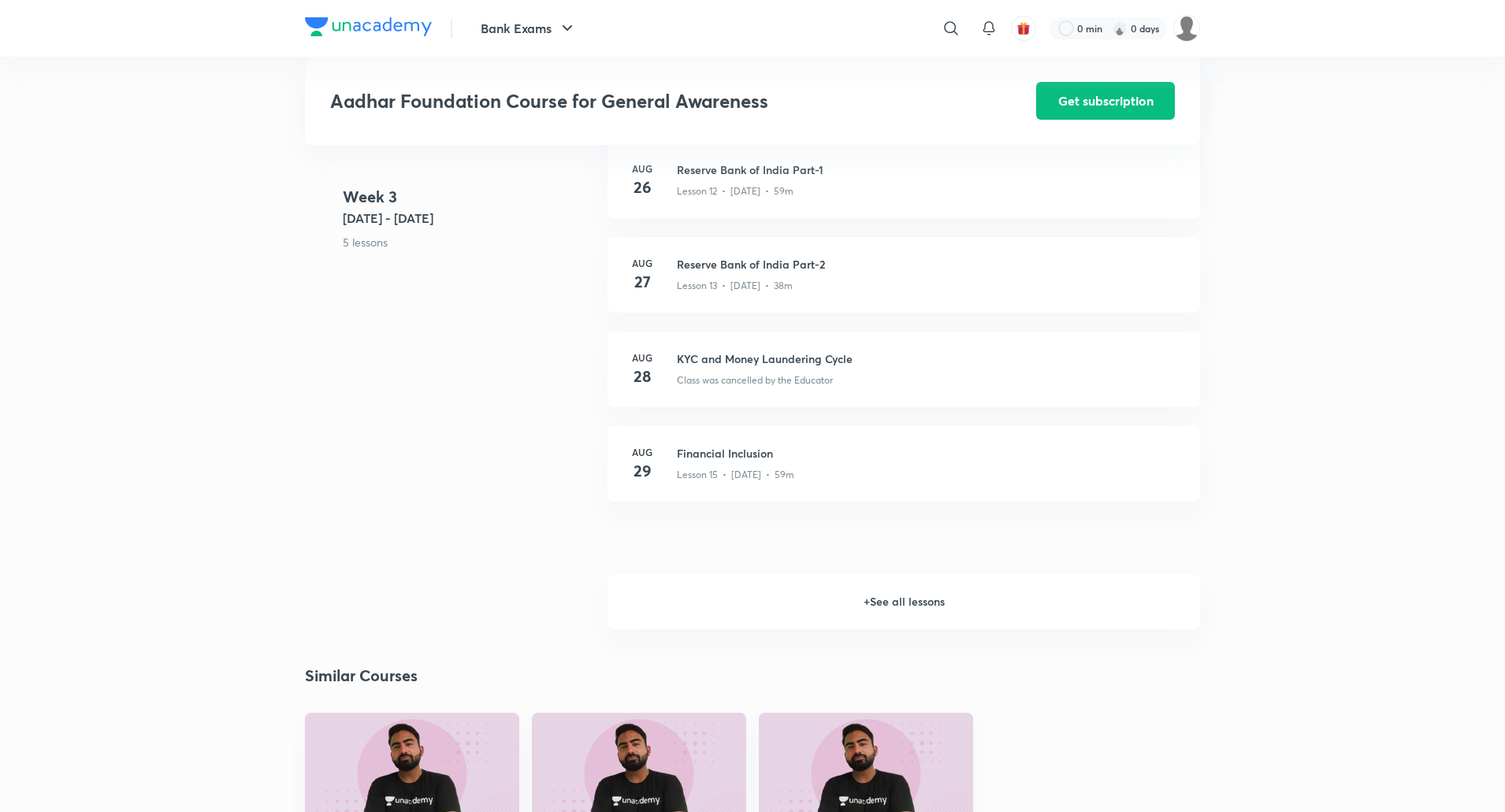
click at [902, 589] on h6 "+ See all lessons" at bounding box center [904, 602] width 593 height 55
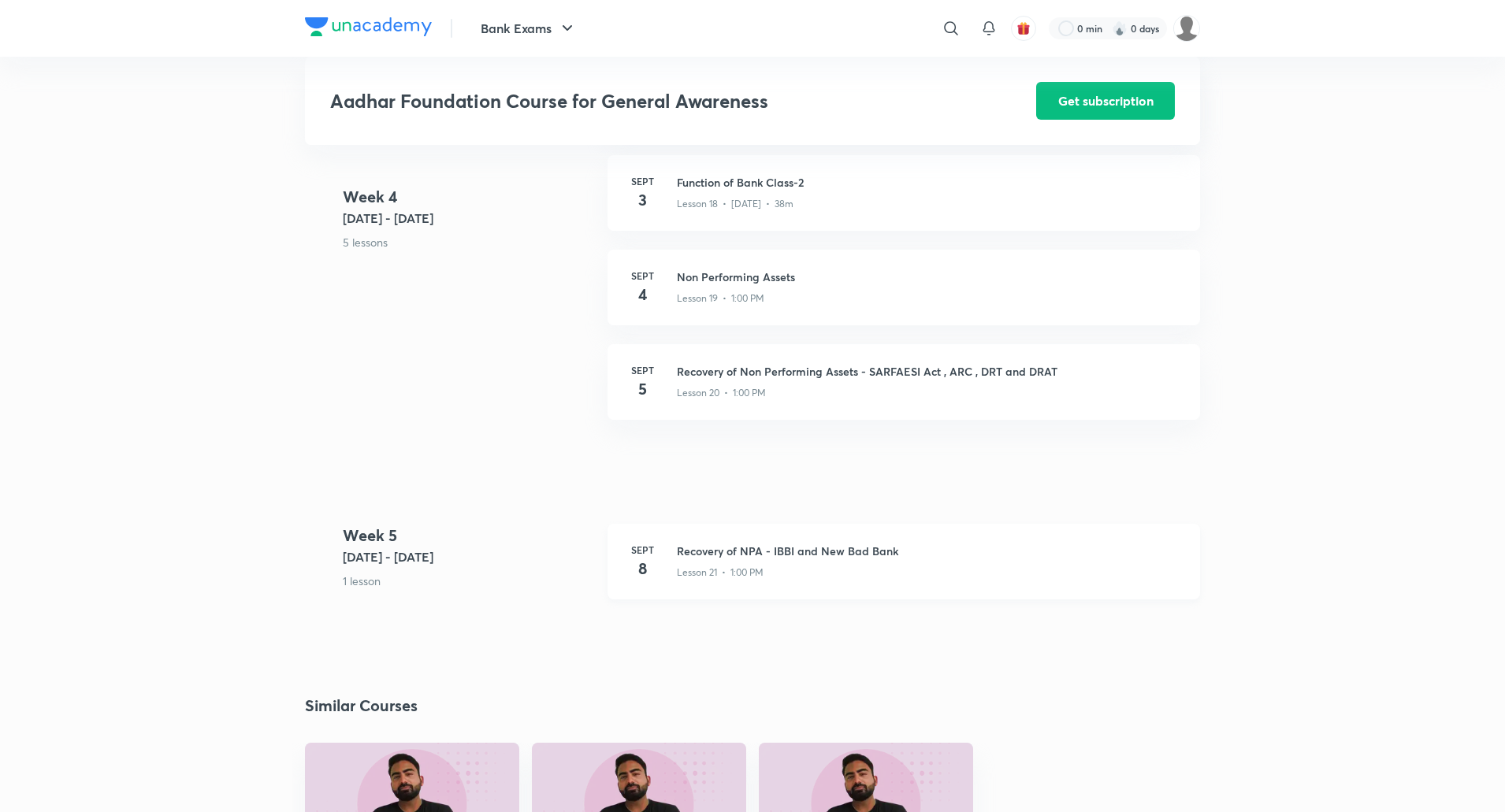
scroll to position [2522, 0]
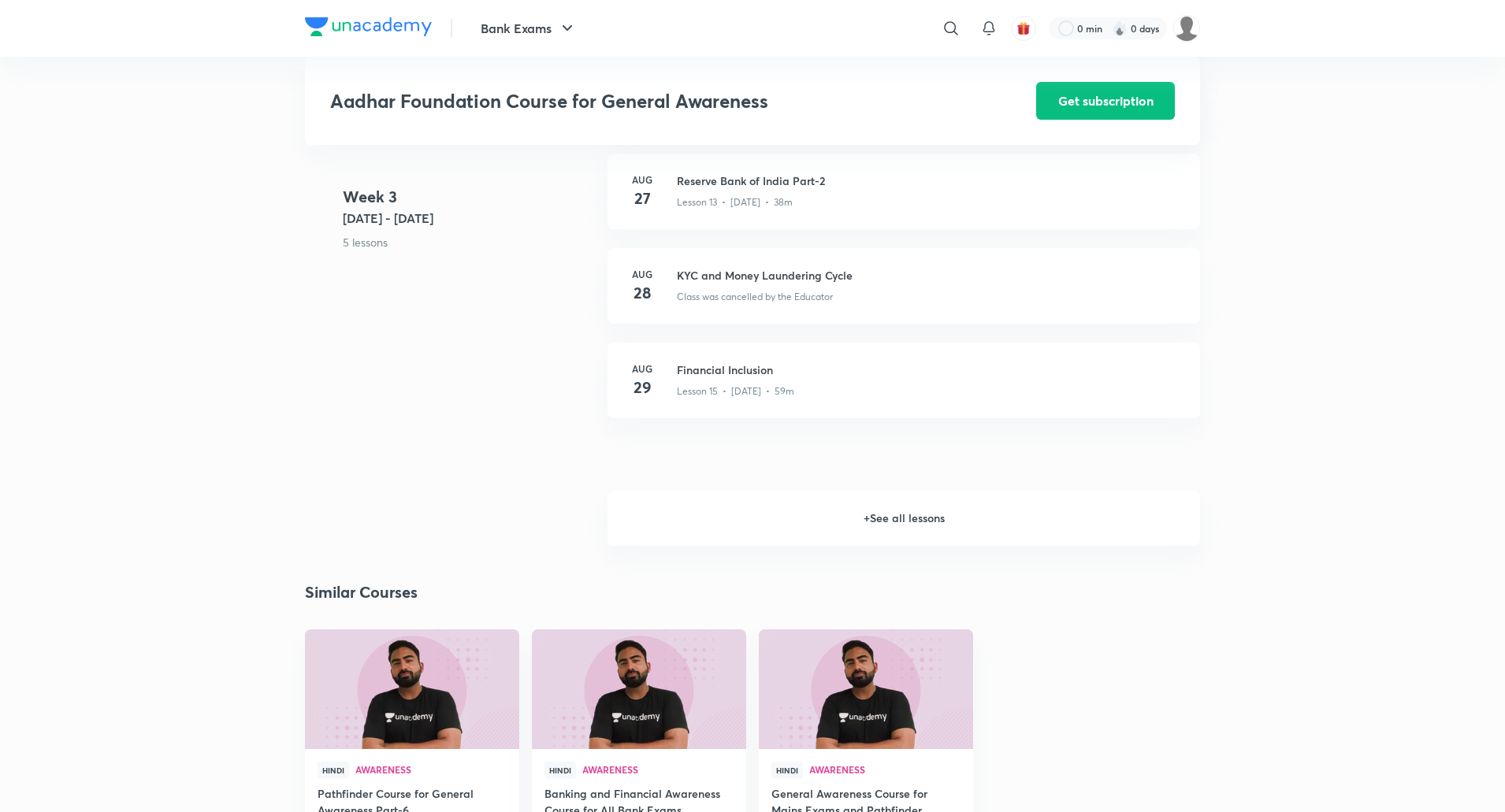
scroll to position [1970, 0]
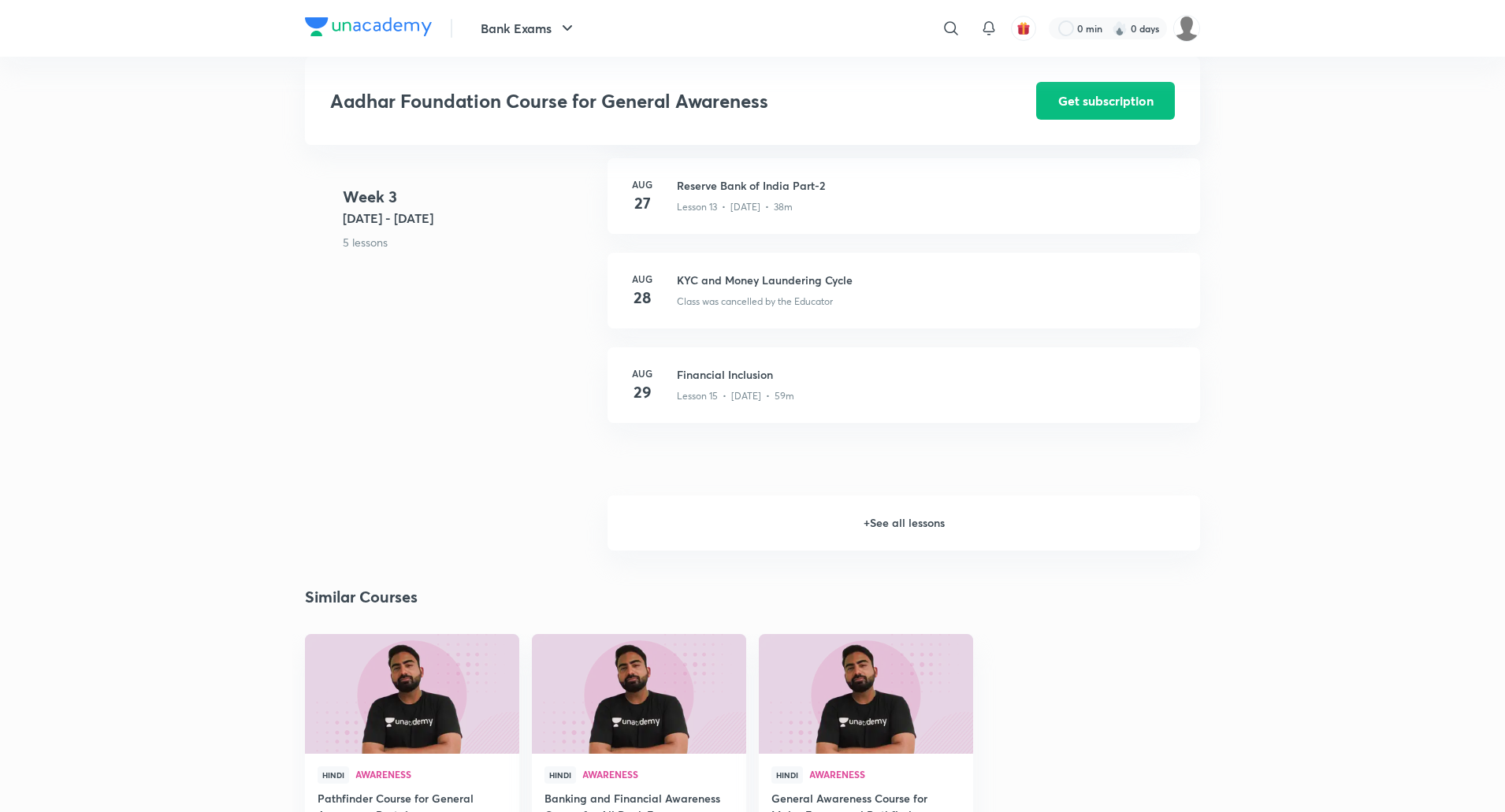
click at [909, 530] on h6 "+ See all lessons" at bounding box center [904, 523] width 593 height 55
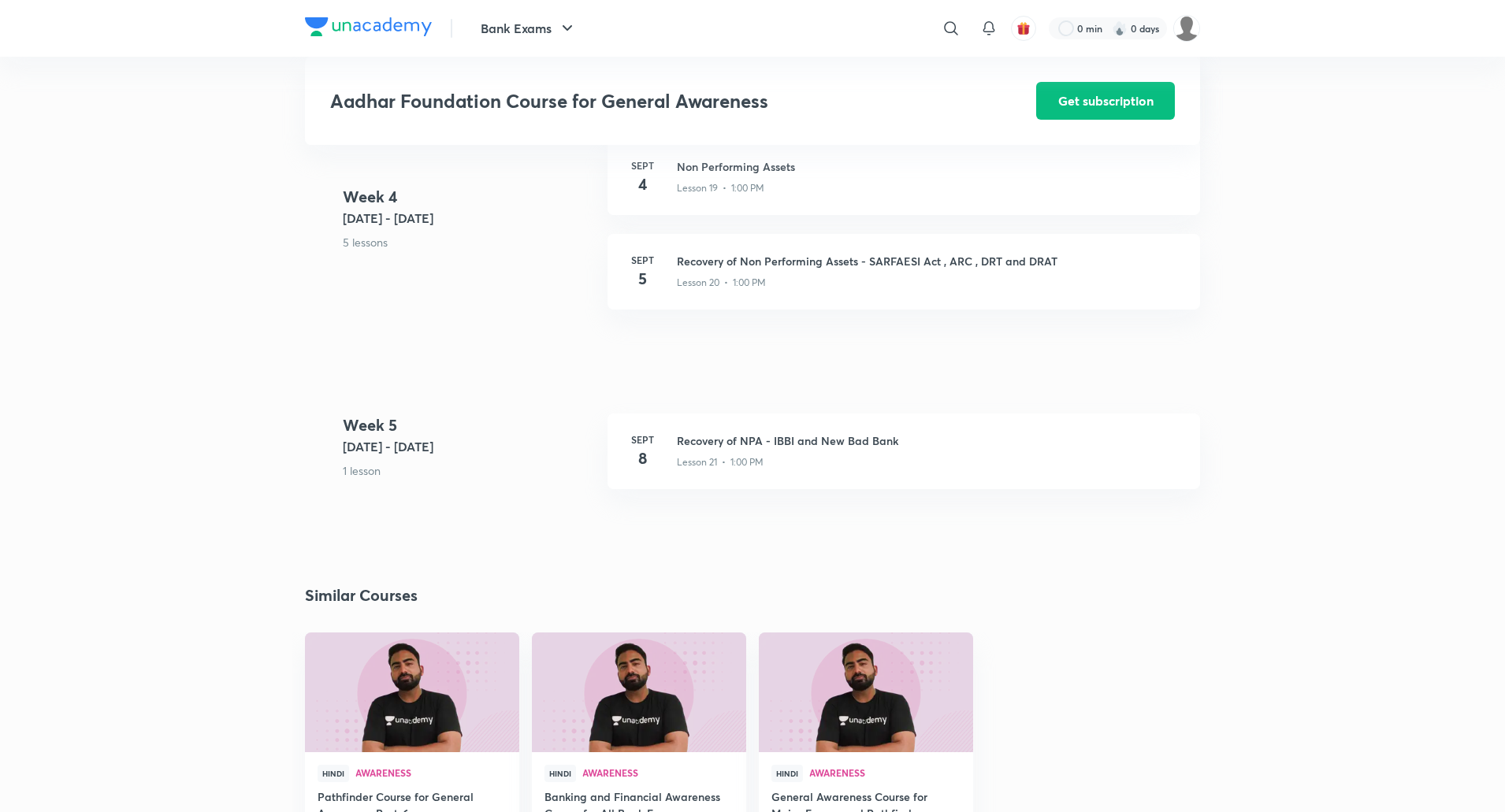
scroll to position [2679, 0]
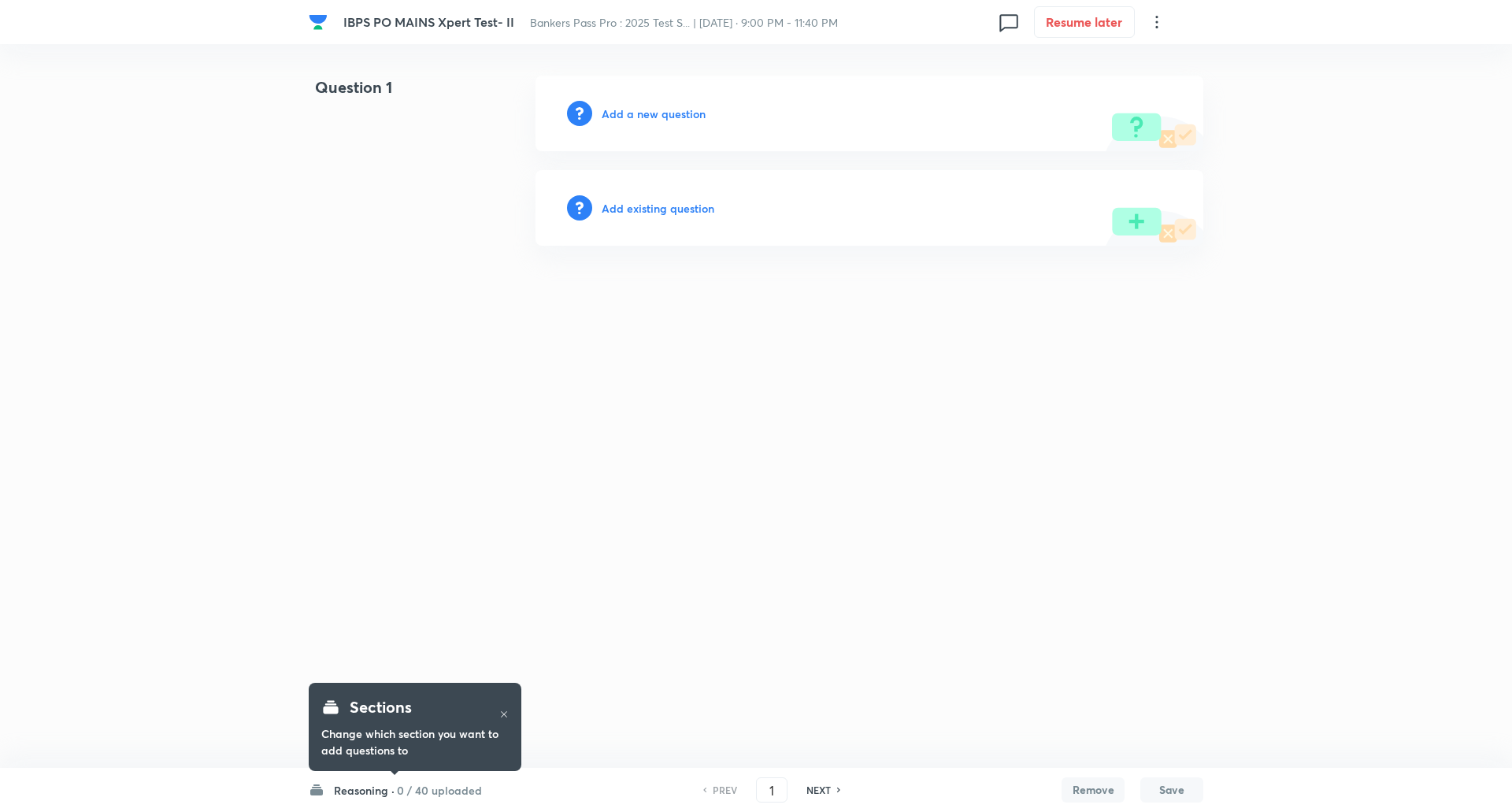
click at [434, 792] on h6 "0 / 40 uploaded" at bounding box center [439, 790] width 85 height 16
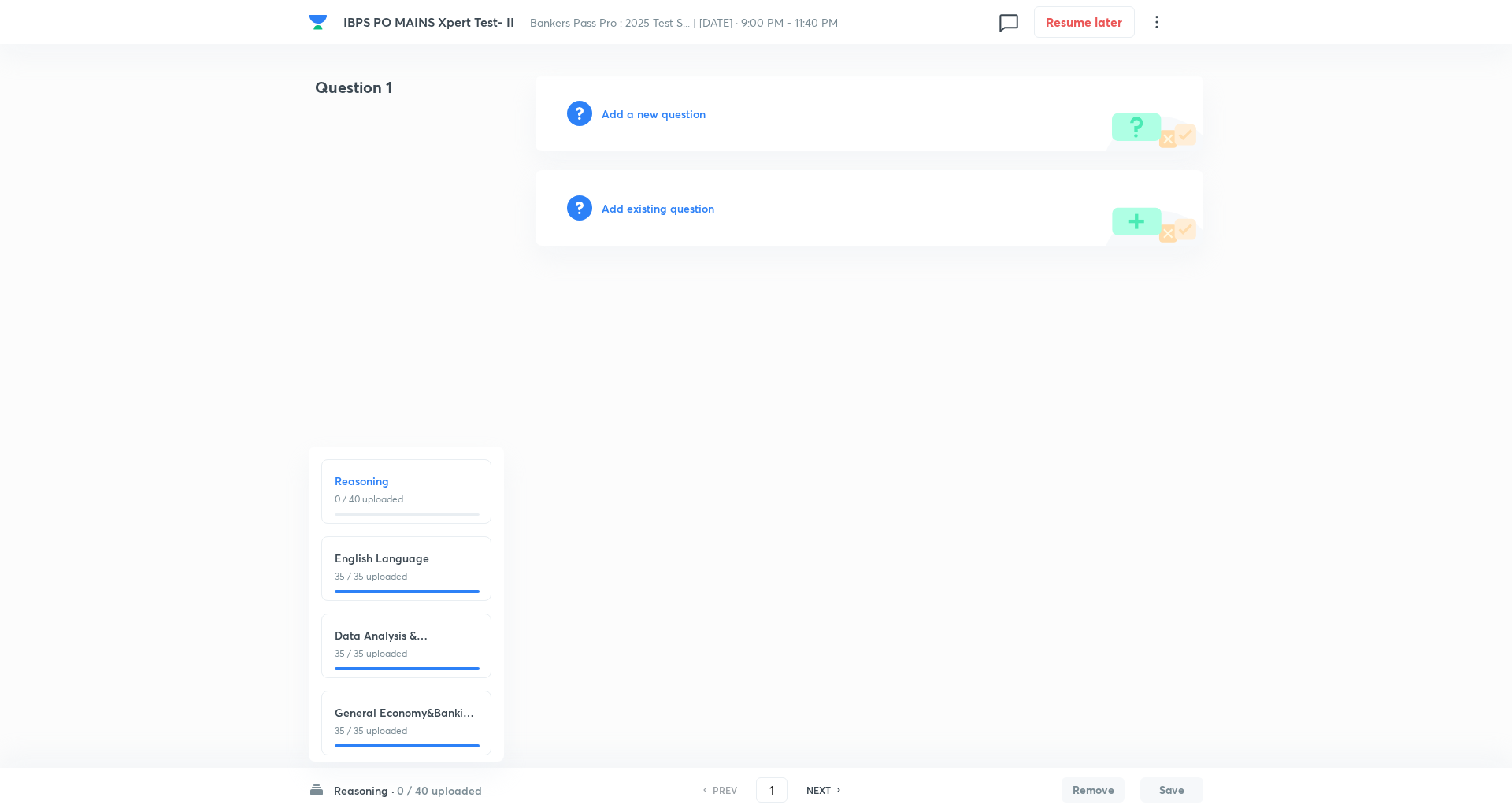
scroll to position [18, 0]
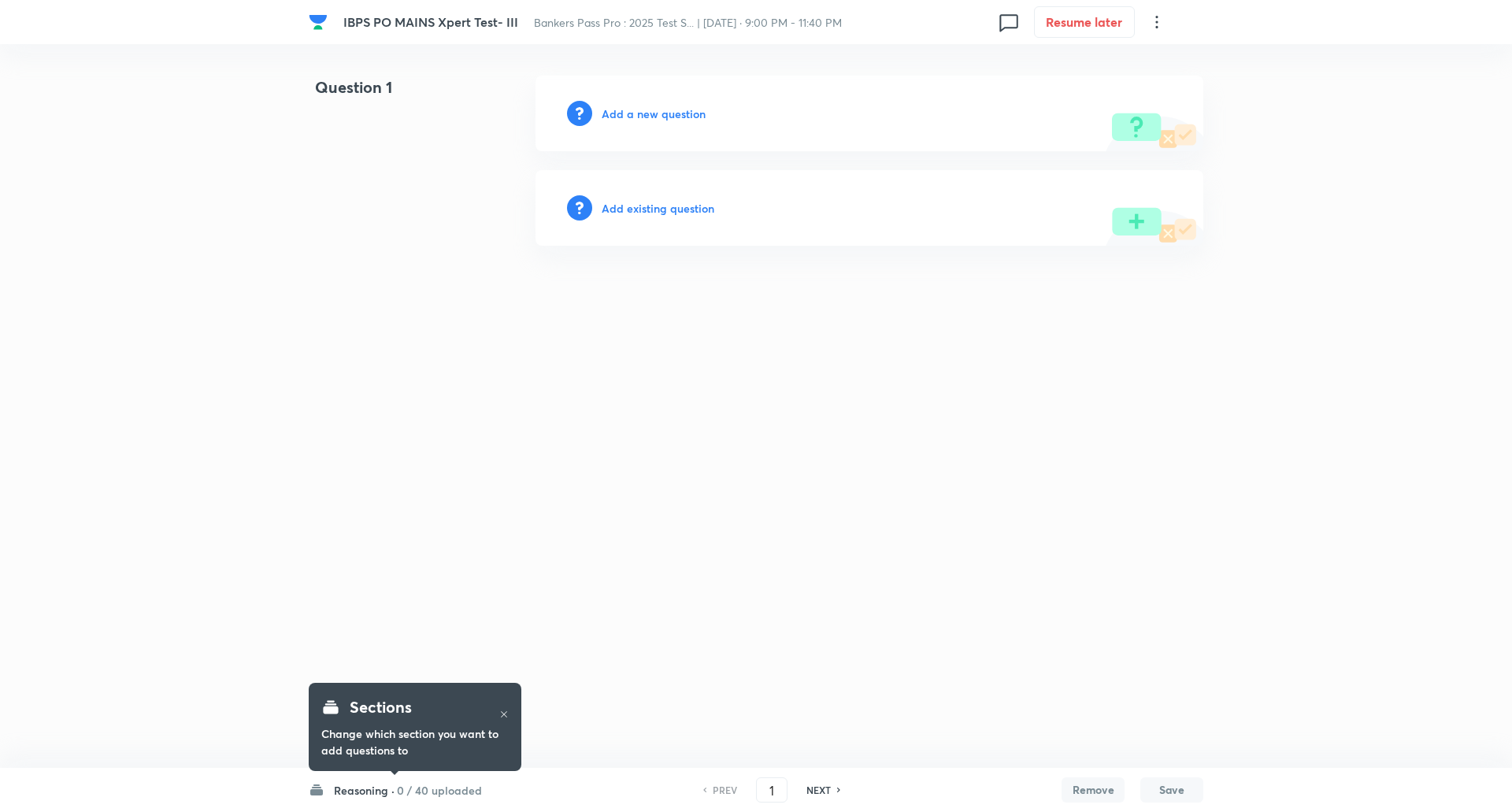
click at [420, 787] on h6 "0 / 40 uploaded" at bounding box center [439, 790] width 85 height 16
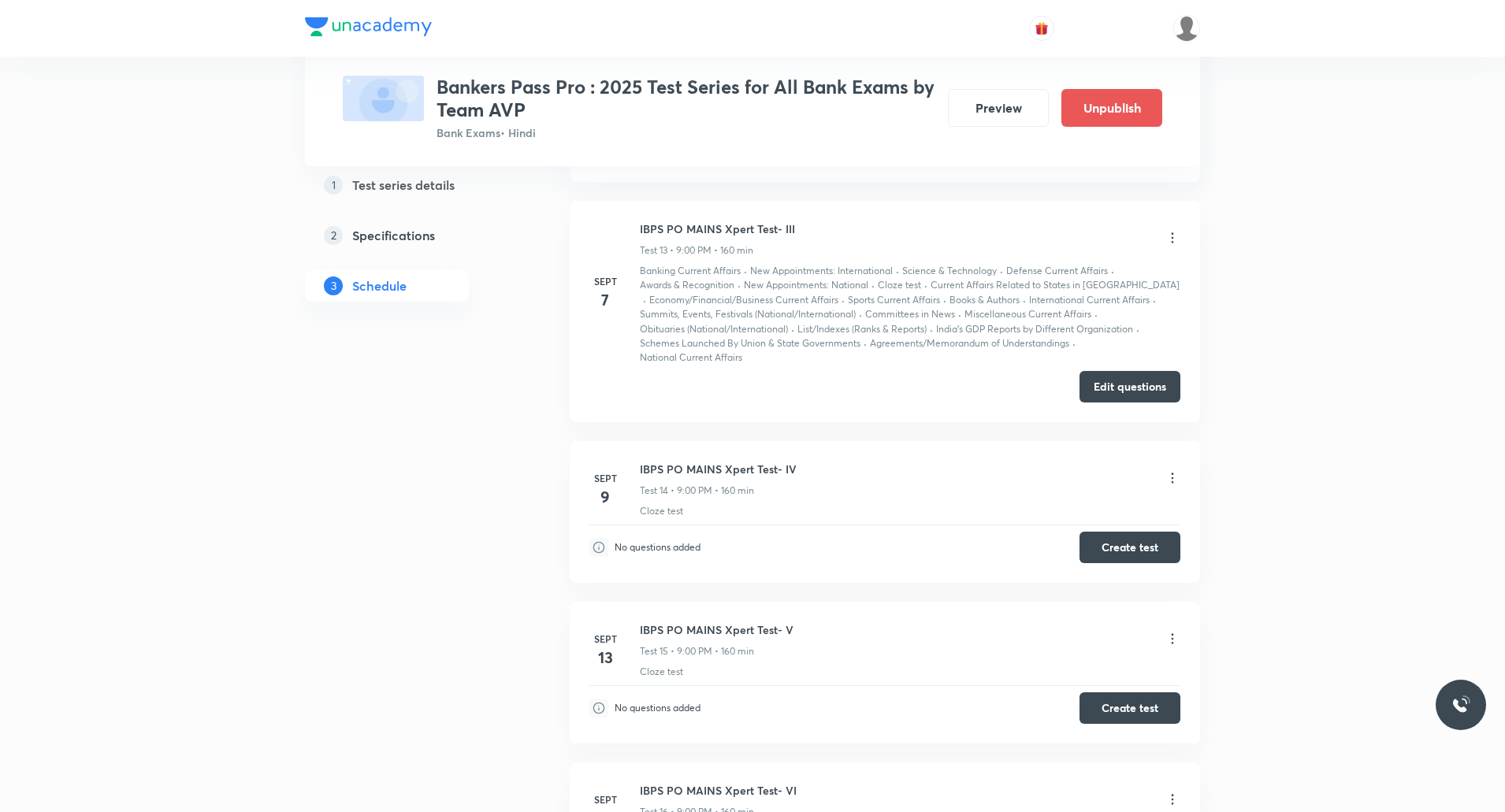
scroll to position [3208, 0]
